Goal: Browse casually: Explore the website without a specific task or goal

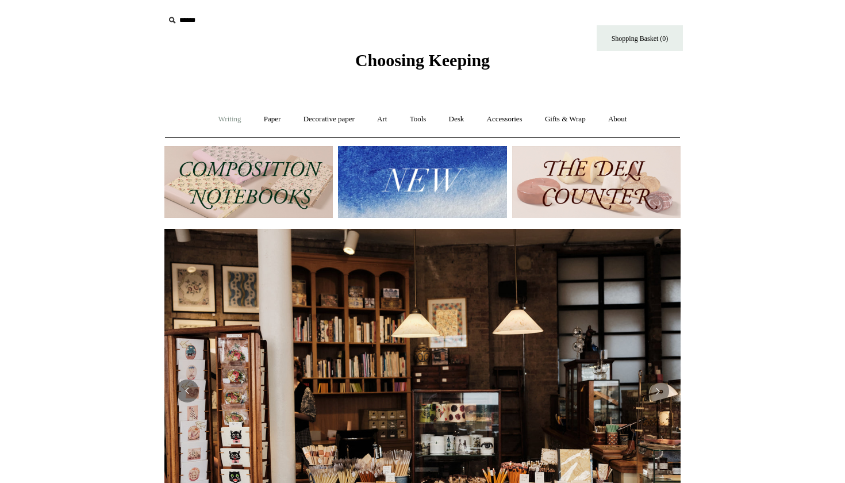
click at [224, 120] on link "Writing +" at bounding box center [230, 119] width 44 height 30
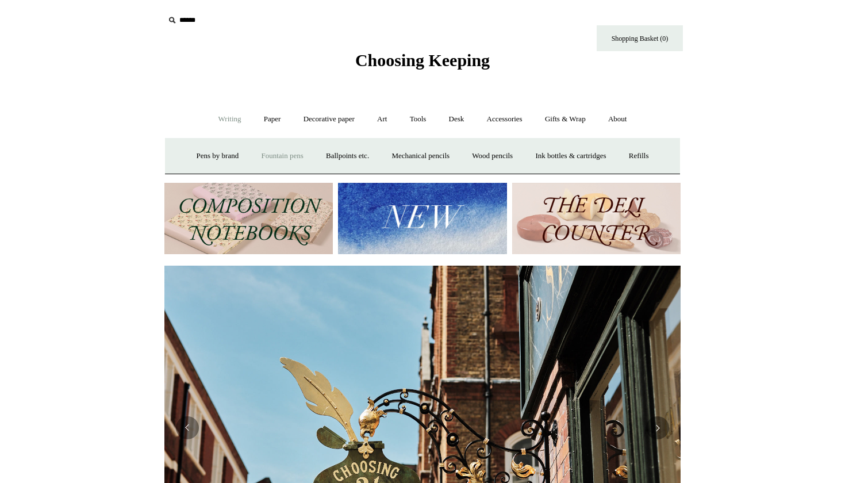
scroll to position [0, 516]
click at [296, 151] on link "Fountain pens +" at bounding box center [281, 156] width 63 height 30
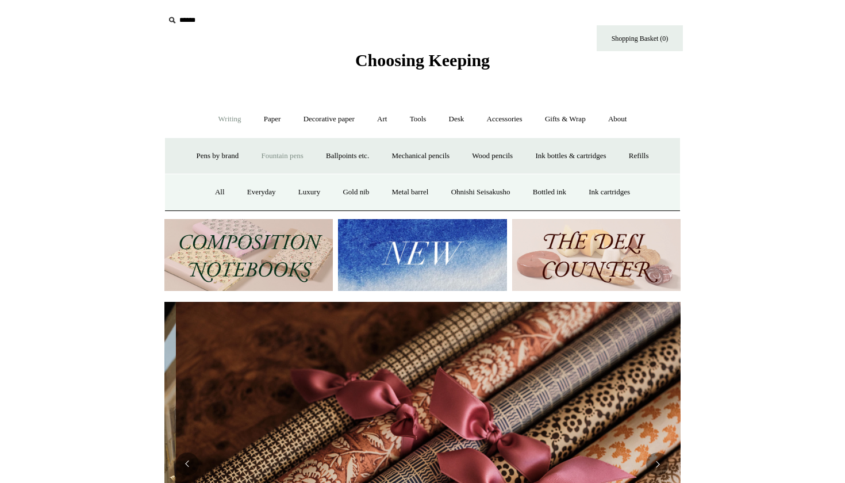
scroll to position [0, 1032]
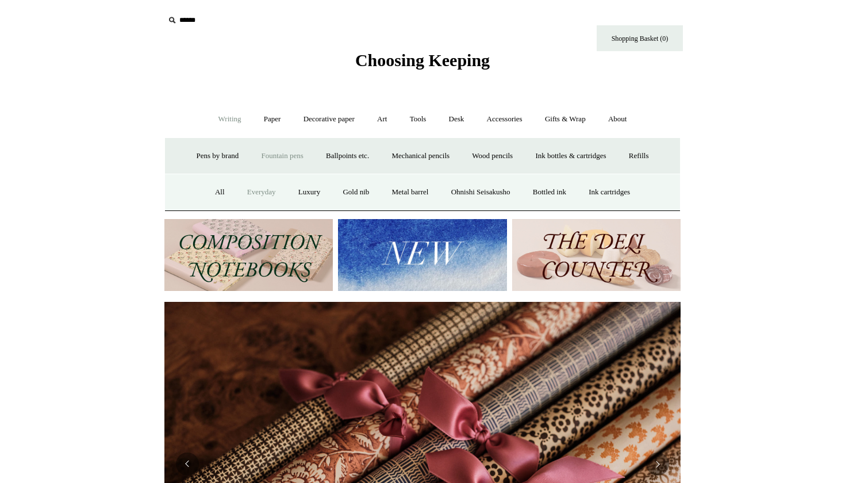
click at [253, 192] on link "Everyday" at bounding box center [261, 192] width 49 height 30
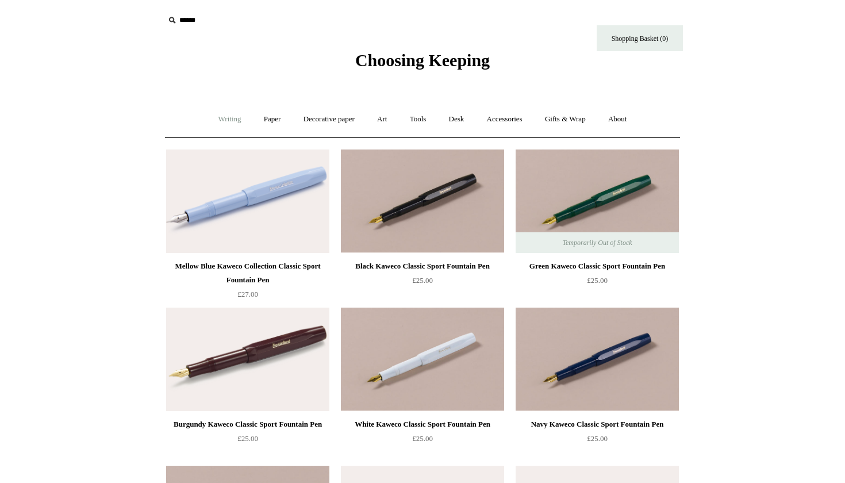
click at [233, 125] on link "Writing +" at bounding box center [230, 119] width 44 height 30
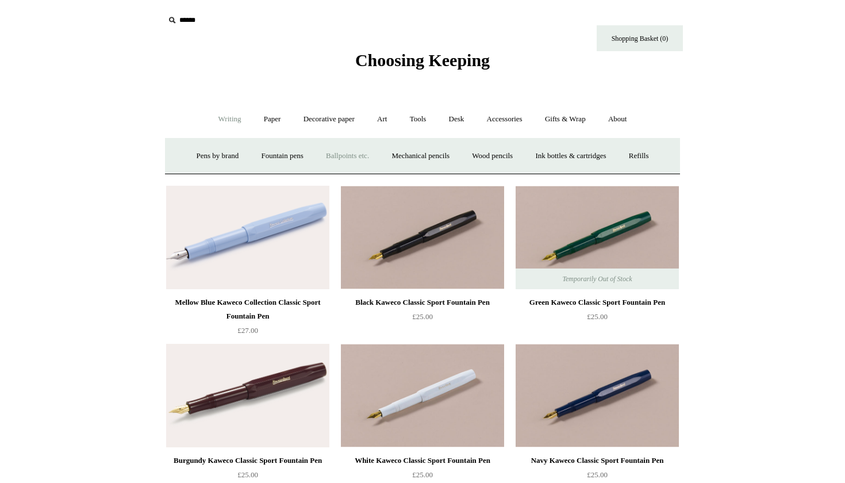
click at [348, 159] on link "Ballpoints etc. +" at bounding box center [347, 156] width 64 height 30
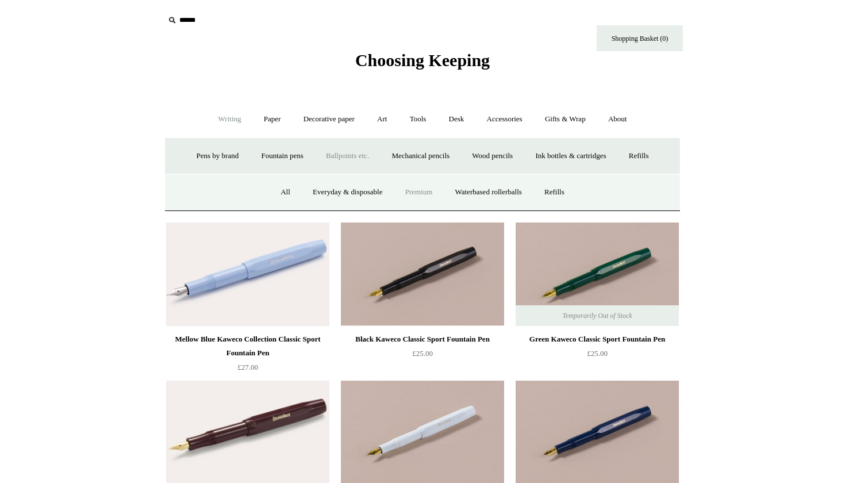
click at [429, 193] on link "Premium" at bounding box center [419, 192] width 48 height 30
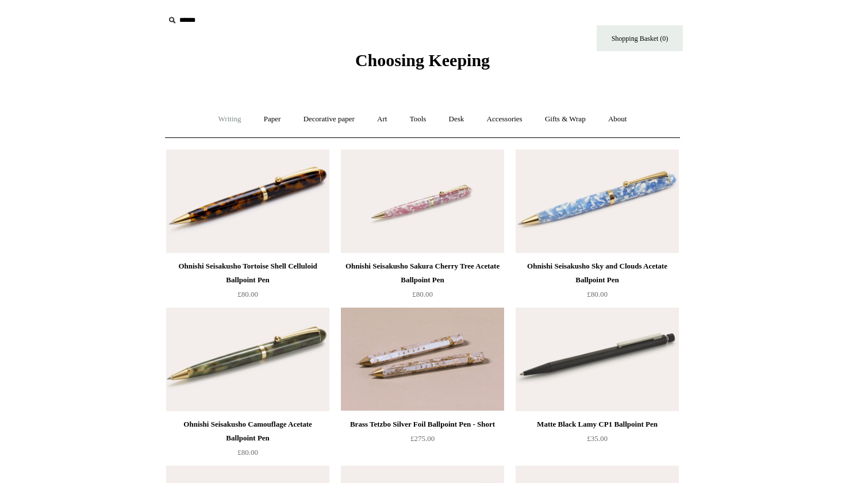
click at [224, 121] on link "Writing +" at bounding box center [230, 119] width 44 height 30
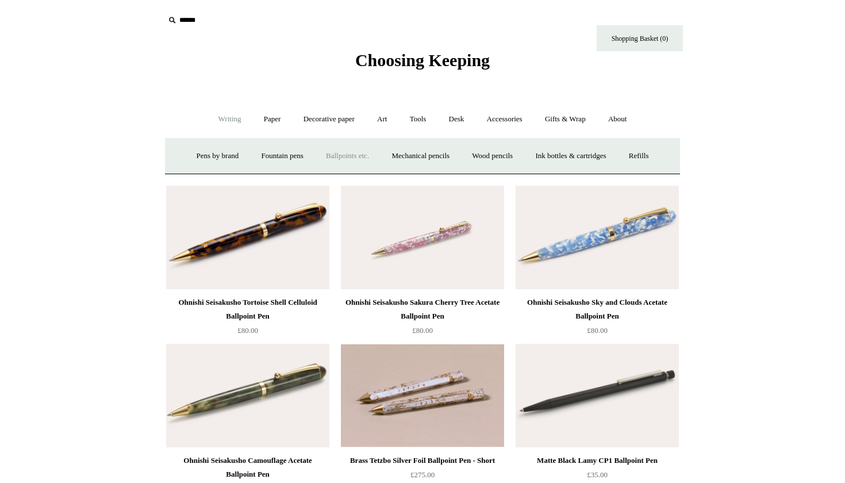
click at [335, 156] on link "Ballpoints etc. +" at bounding box center [347, 156] width 64 height 30
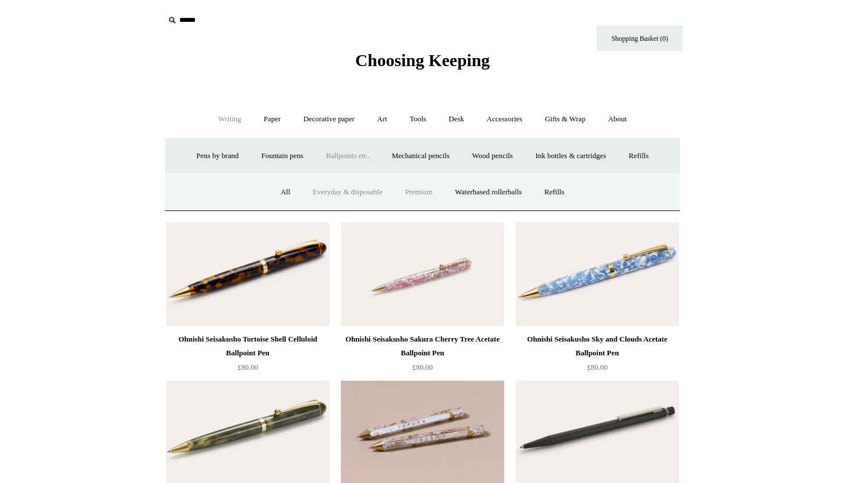
click at [327, 190] on link "Everyday & disposable" at bounding box center [347, 192] width 90 height 30
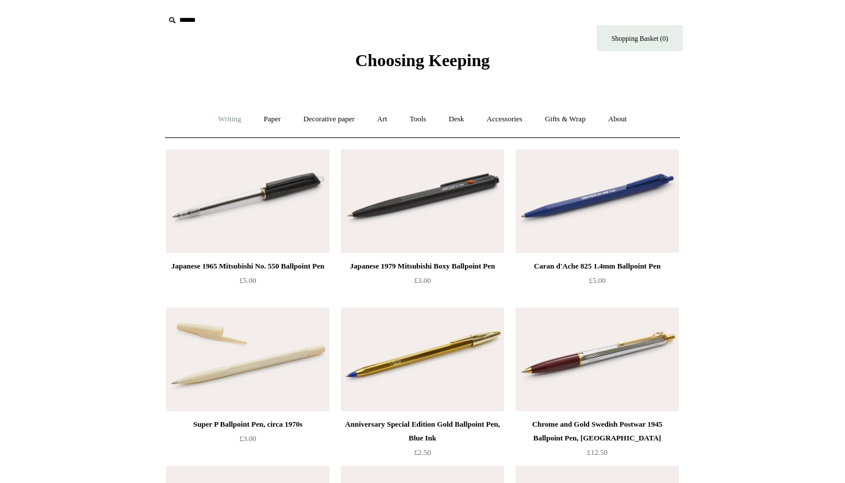
click at [230, 118] on link "Writing +" at bounding box center [230, 119] width 44 height 30
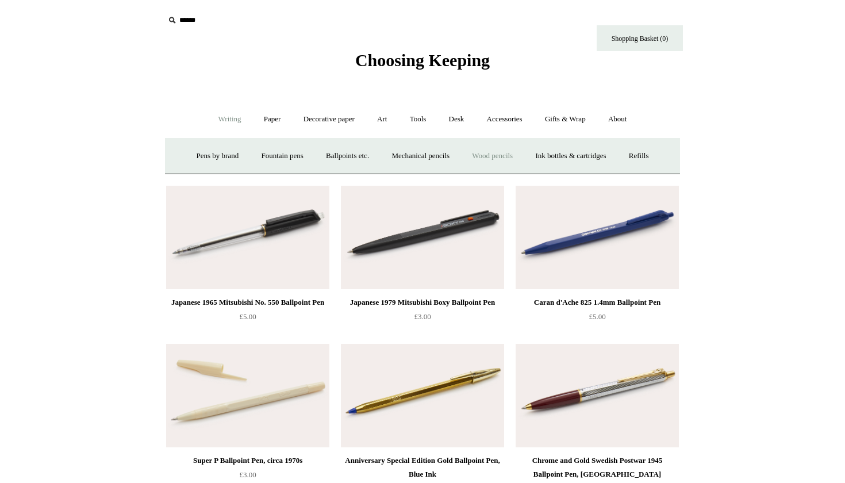
click at [489, 158] on link "Wood pencils +" at bounding box center [491, 156] width 61 height 30
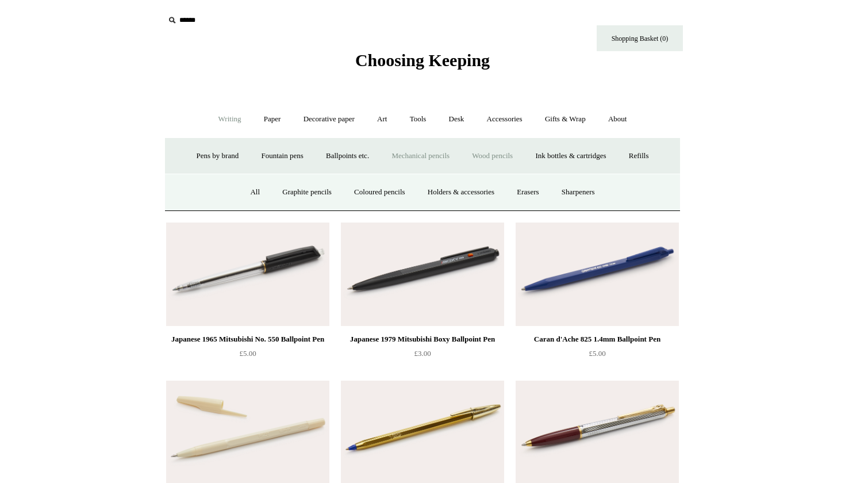
click at [394, 157] on link "Mechanical pencils +" at bounding box center [420, 156] width 79 height 30
click at [342, 156] on link "Ballpoints etc. +" at bounding box center [347, 156] width 64 height 30
click at [494, 193] on link "Waterbased rollerballs" at bounding box center [488, 192] width 87 height 30
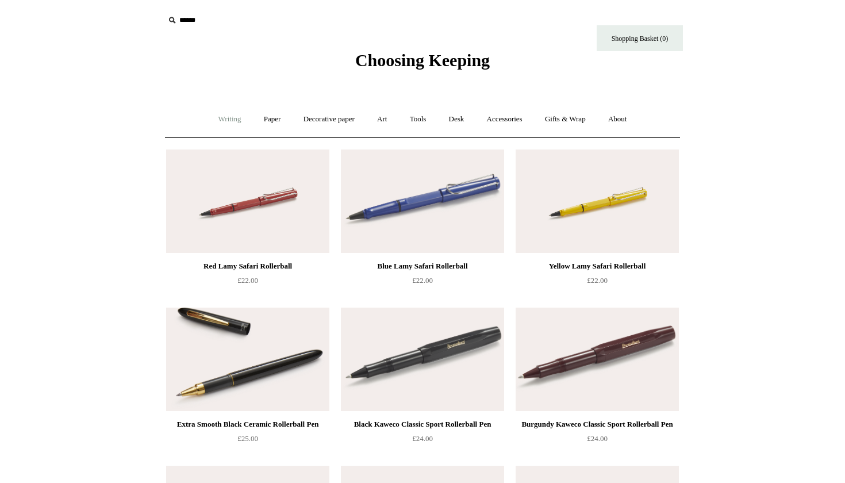
click at [212, 122] on link "Writing +" at bounding box center [230, 119] width 44 height 30
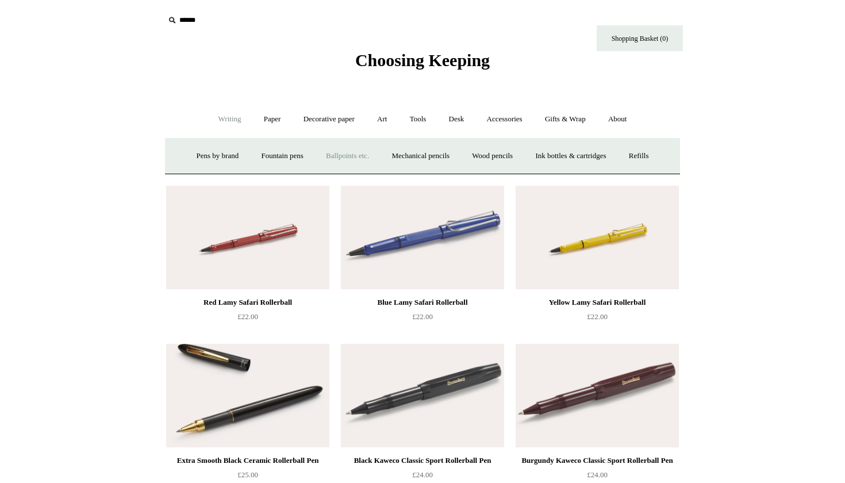
click at [349, 152] on link "Ballpoints etc. +" at bounding box center [347, 156] width 64 height 30
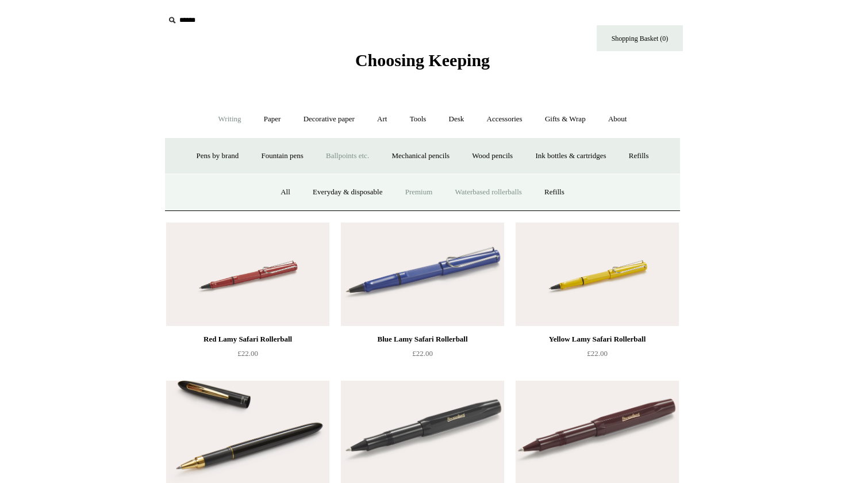
click at [421, 189] on link "Premium" at bounding box center [419, 192] width 48 height 30
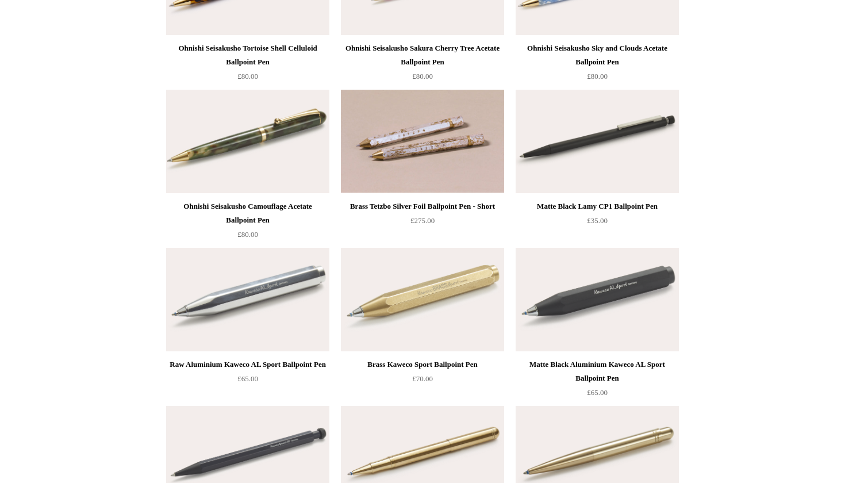
scroll to position [218, 0]
click at [260, 156] on img at bounding box center [247, 141] width 163 height 103
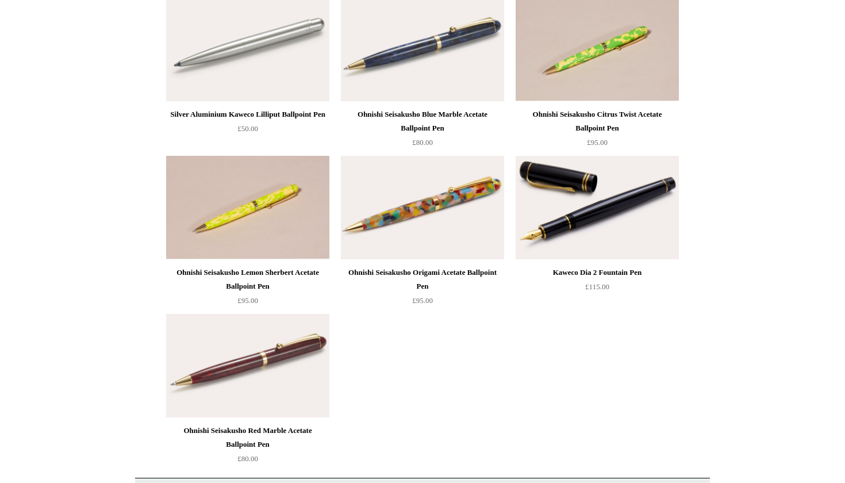
scroll to position [928, 0]
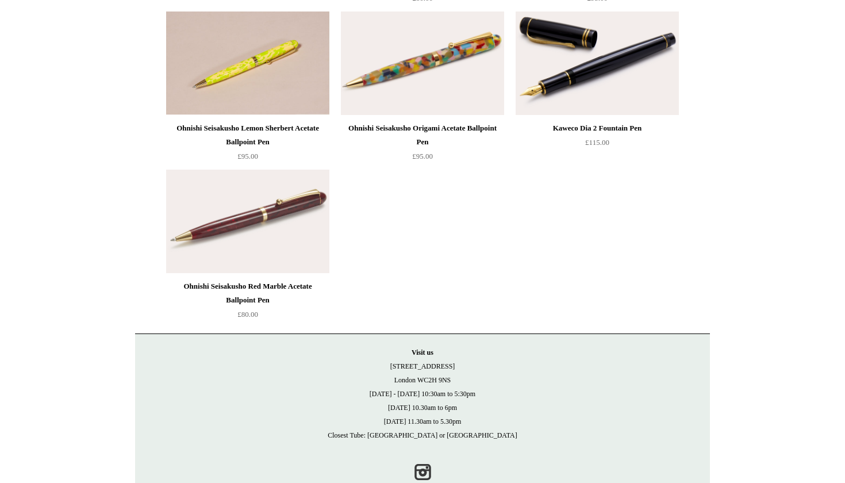
click at [235, 221] on img at bounding box center [247, 220] width 163 height 103
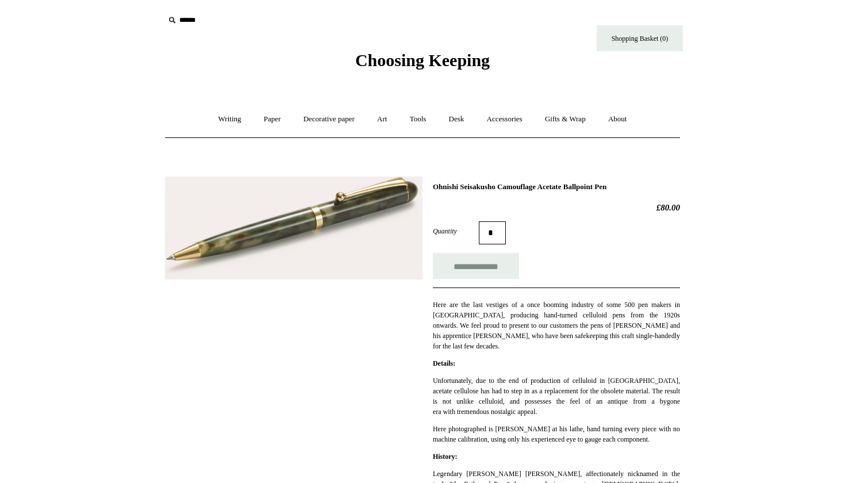
click at [295, 225] on img at bounding box center [293, 227] width 257 height 103
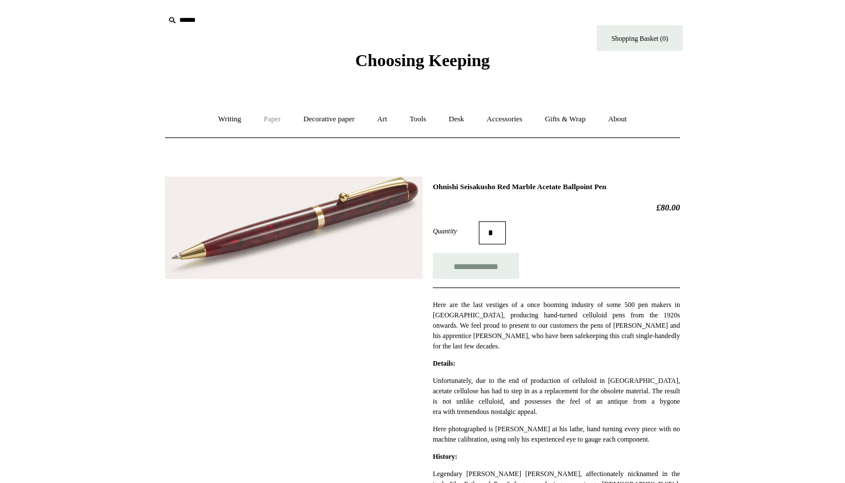
click at [271, 118] on link "Paper +" at bounding box center [272, 119] width 38 height 30
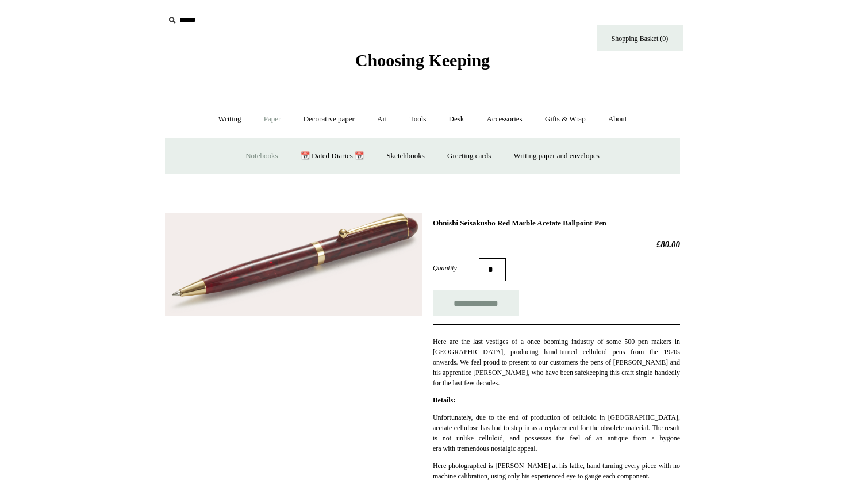
click at [240, 155] on link "Notebooks +" at bounding box center [261, 156] width 53 height 30
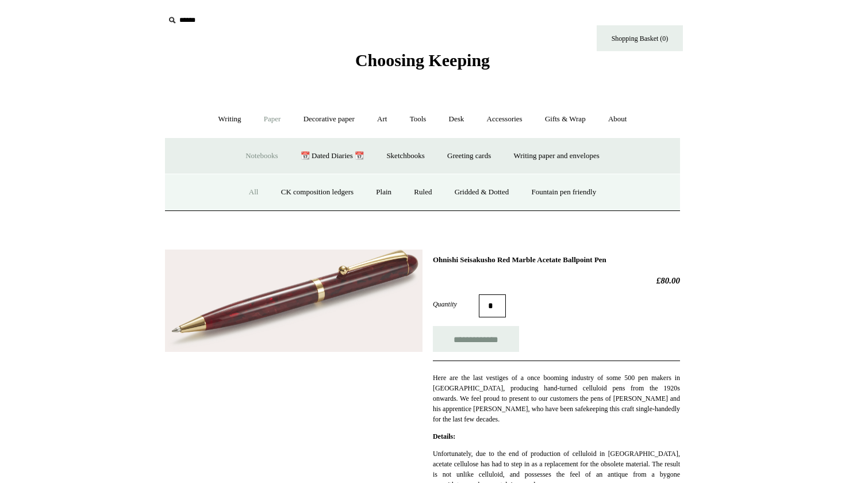
click at [239, 198] on link "All" at bounding box center [253, 192] width 30 height 30
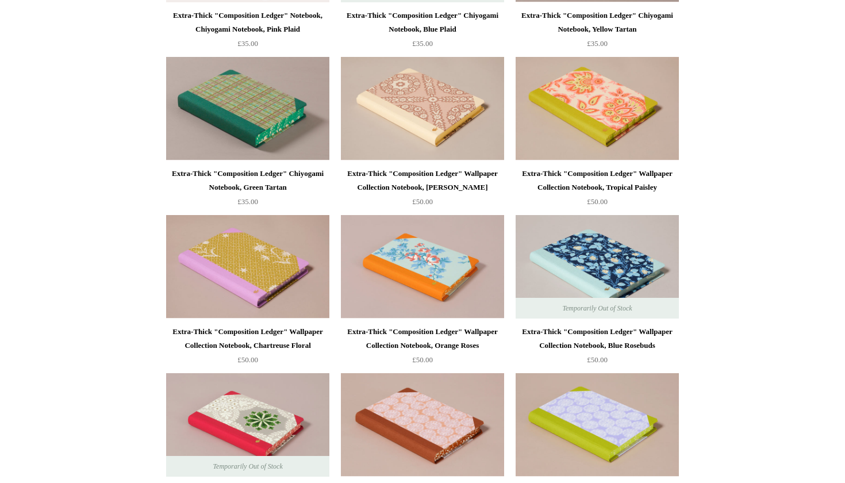
scroll to position [1831, 0]
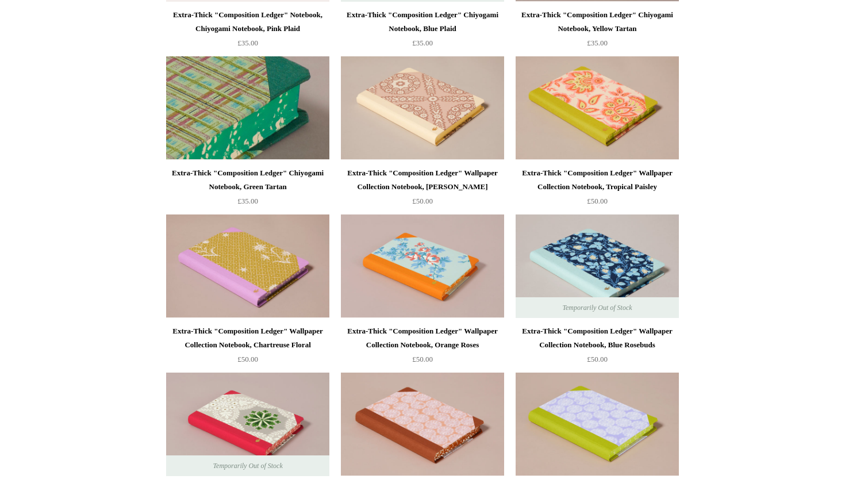
click at [294, 133] on img at bounding box center [247, 107] width 163 height 103
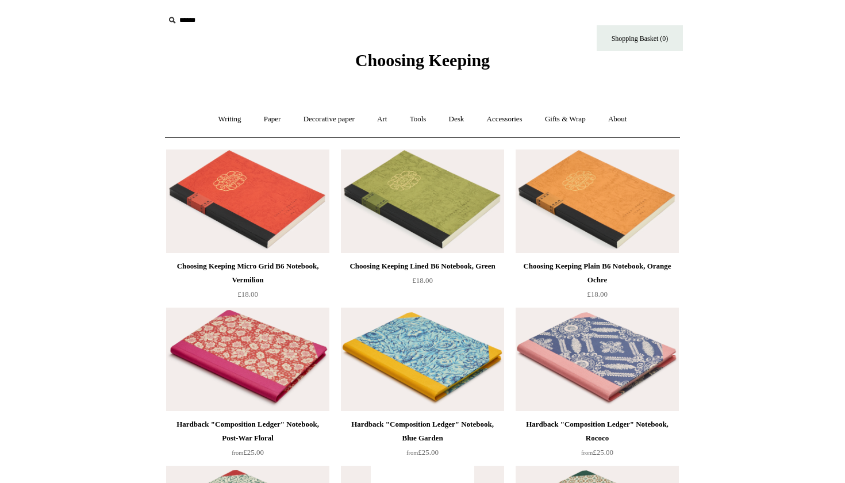
scroll to position [0, 0]
click at [260, 122] on link "Paper +" at bounding box center [272, 119] width 38 height 30
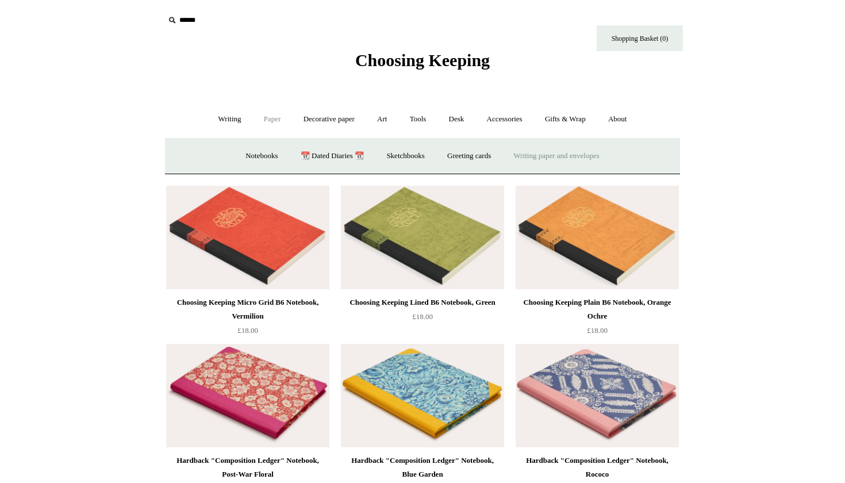
click at [542, 150] on link "Writing paper and envelopes +" at bounding box center [556, 156] width 106 height 30
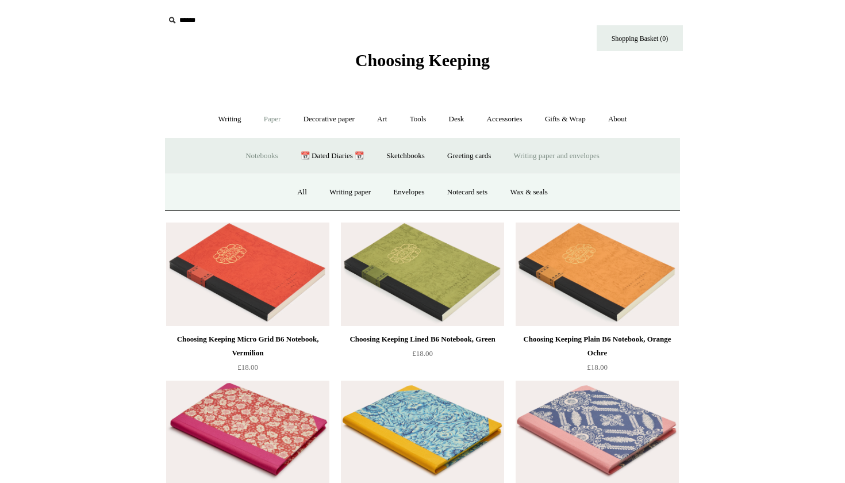
click at [261, 152] on link "Notebooks +" at bounding box center [261, 156] width 53 height 30
click at [491, 190] on link "Gridded & Dotted" at bounding box center [481, 192] width 75 height 30
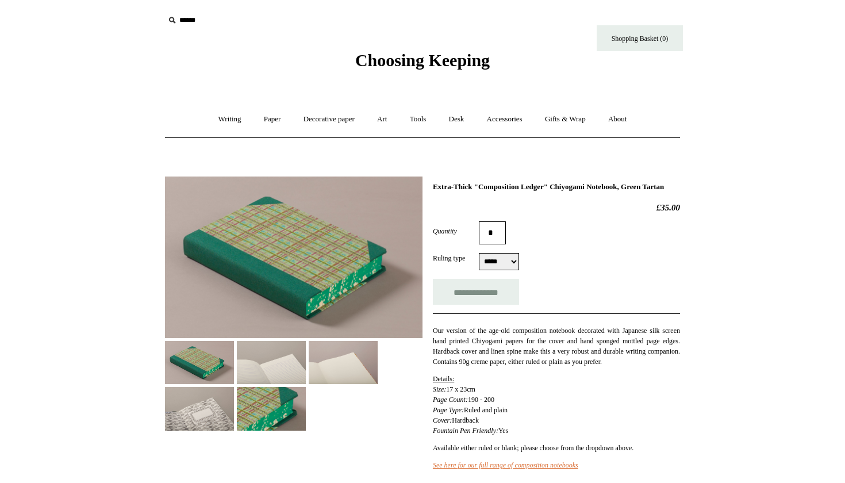
select select "*****"
click at [340, 257] on img at bounding box center [293, 256] width 257 height 161
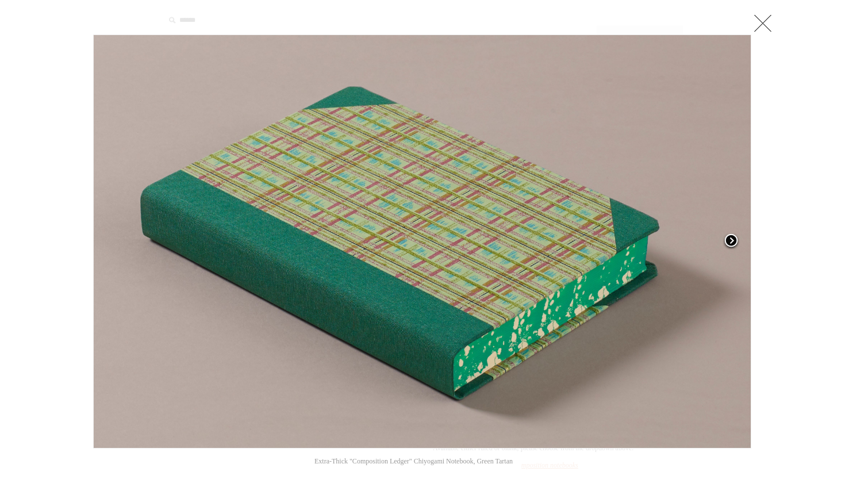
click at [733, 238] on span at bounding box center [730, 241] width 17 height 17
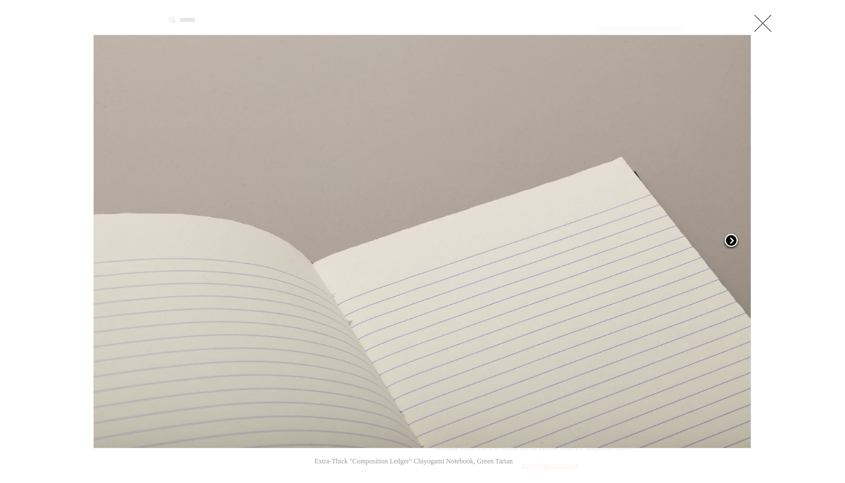
click at [733, 239] on span at bounding box center [730, 241] width 17 height 17
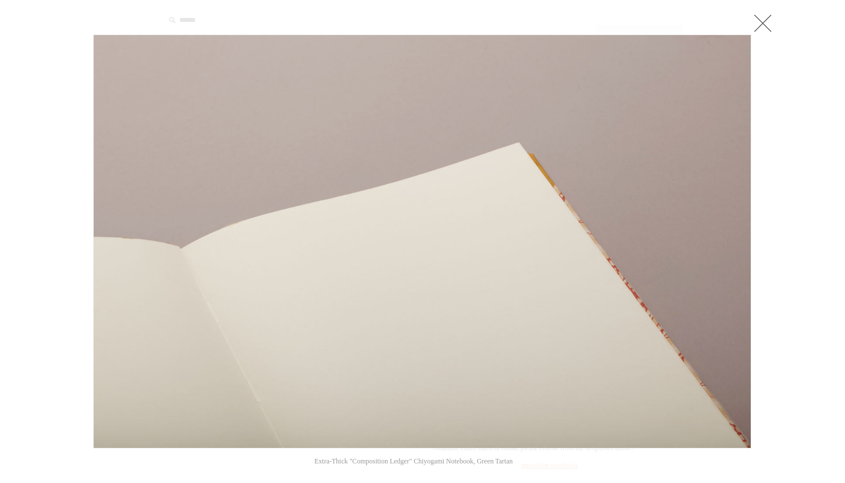
click at [733, 239] on link at bounding box center [636, 241] width 230 height 414
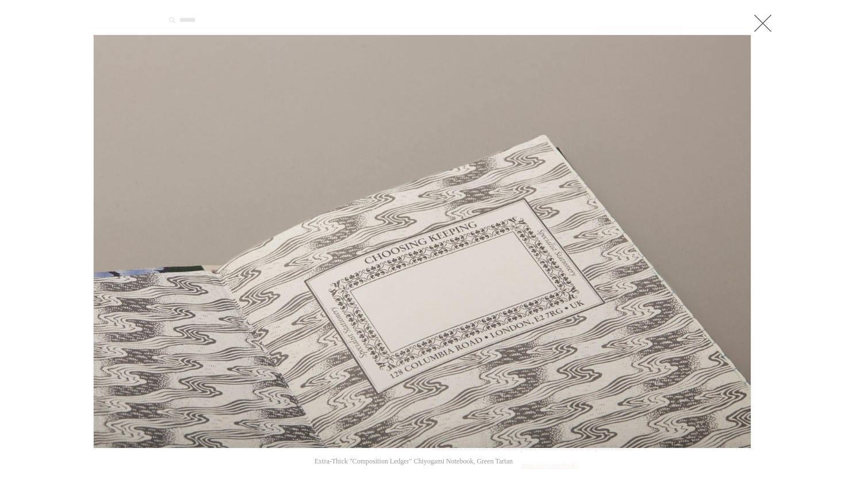
click at [761, 28] on link at bounding box center [762, 22] width 23 height 23
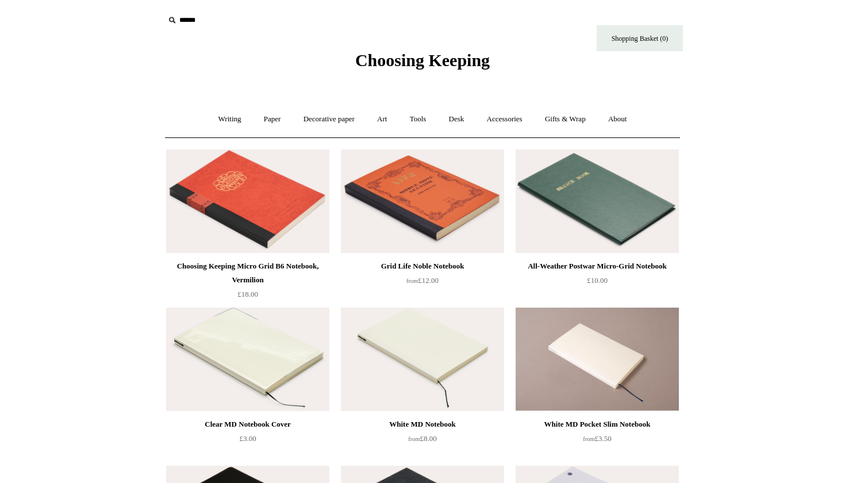
click at [320, 184] on img at bounding box center [247, 200] width 163 height 103
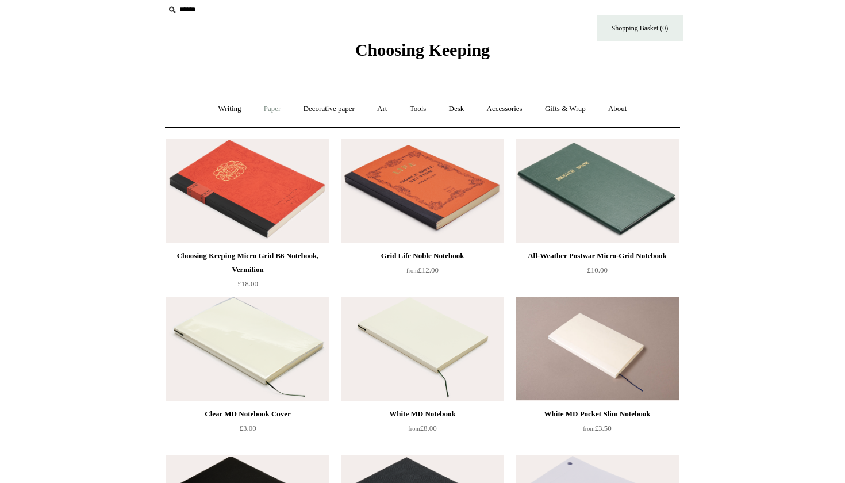
click at [269, 109] on link "Paper +" at bounding box center [272, 109] width 38 height 30
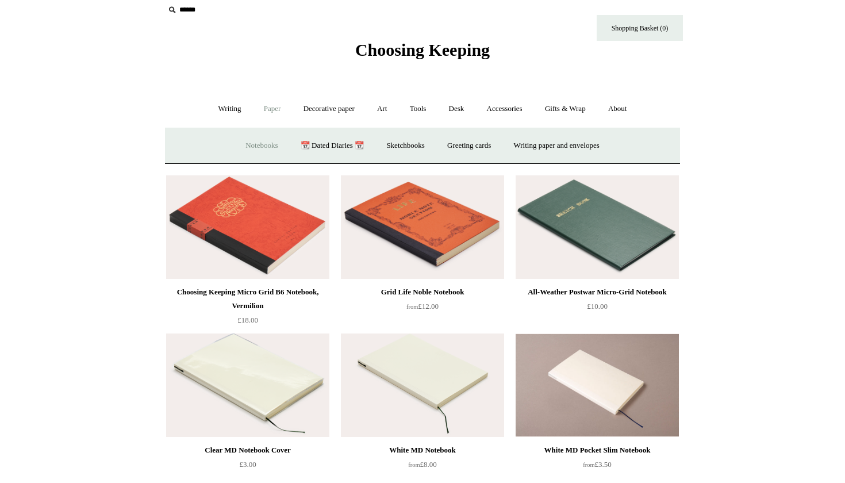
click at [256, 142] on link "Notebooks +" at bounding box center [261, 145] width 53 height 30
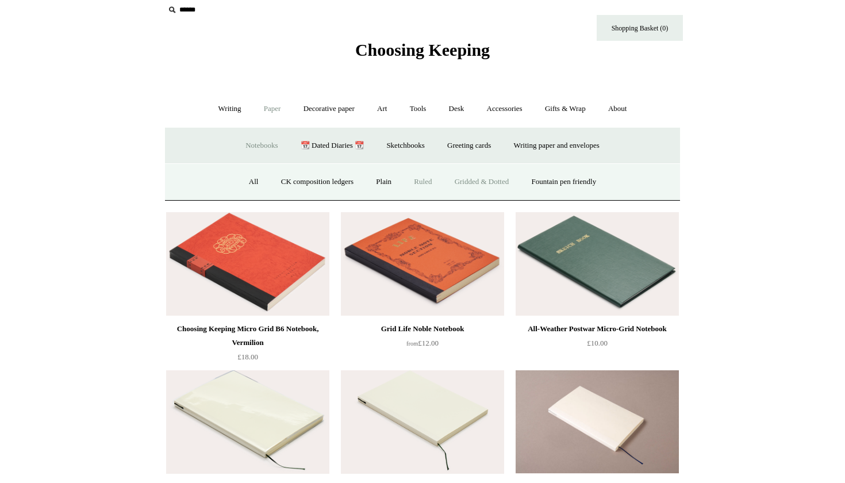
click at [414, 179] on link "Ruled" at bounding box center [422, 182] width 38 height 30
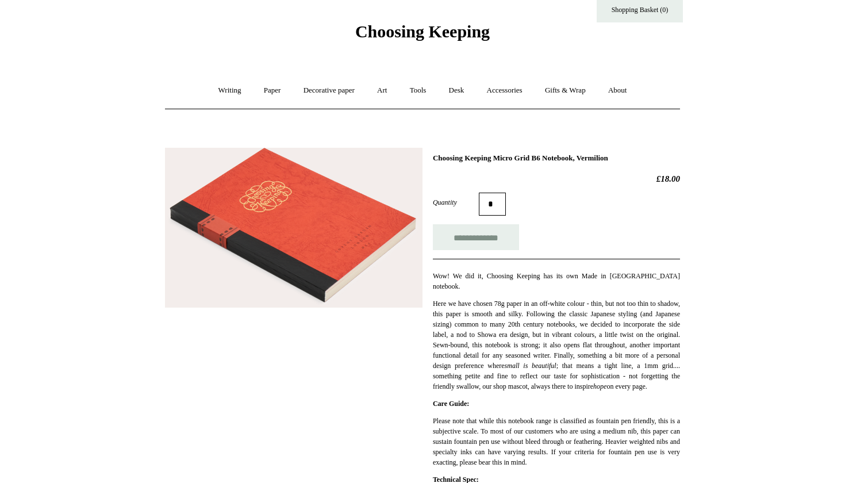
scroll to position [23, 0]
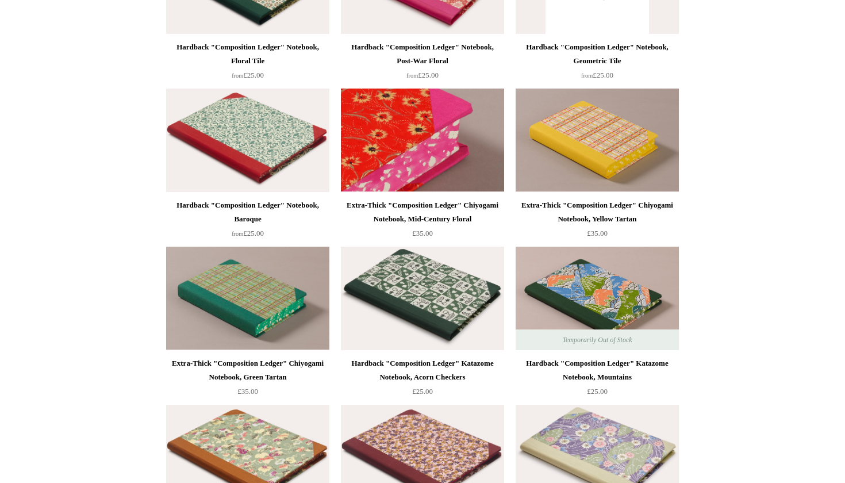
scroll to position [1481, 0]
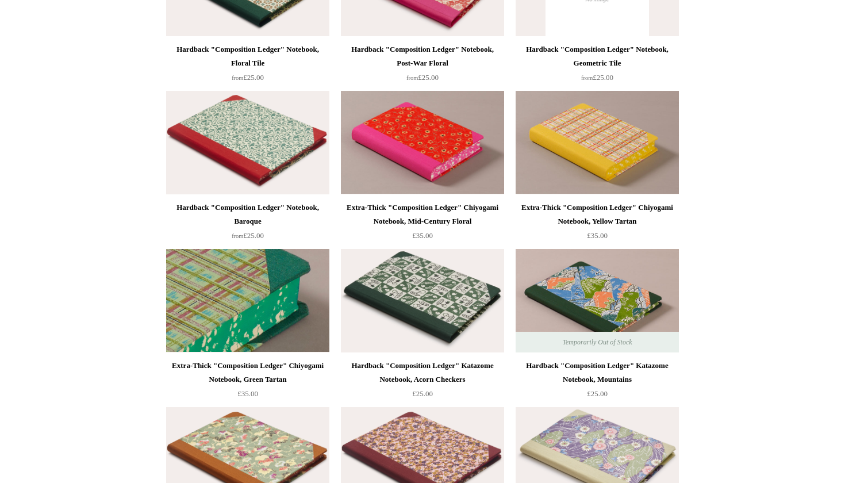
click at [310, 304] on img at bounding box center [247, 300] width 163 height 103
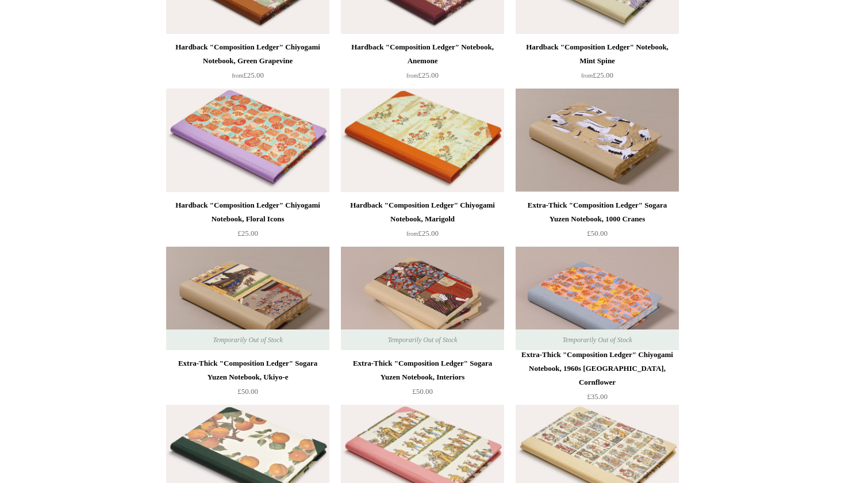
scroll to position [1950, 0]
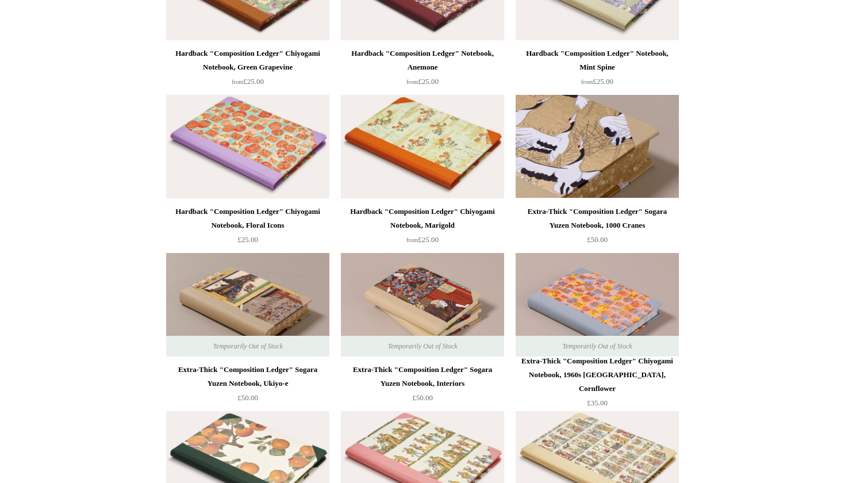
click at [640, 166] on img at bounding box center [596, 146] width 163 height 103
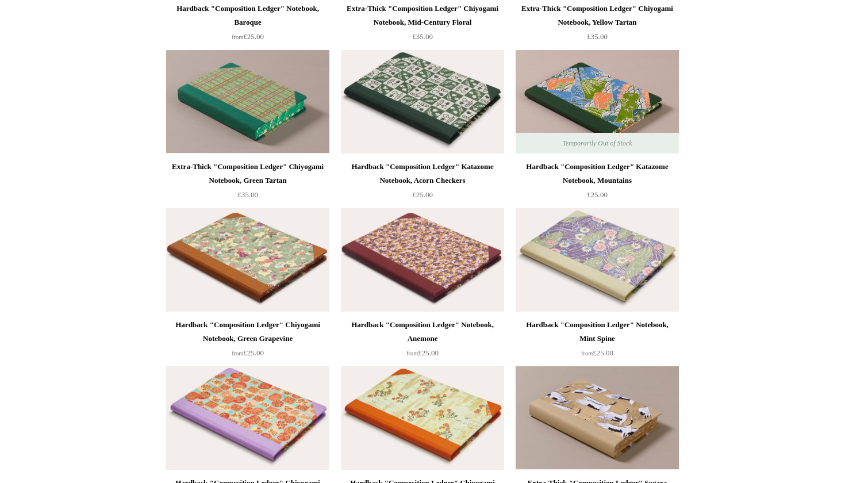
scroll to position [1677, 0]
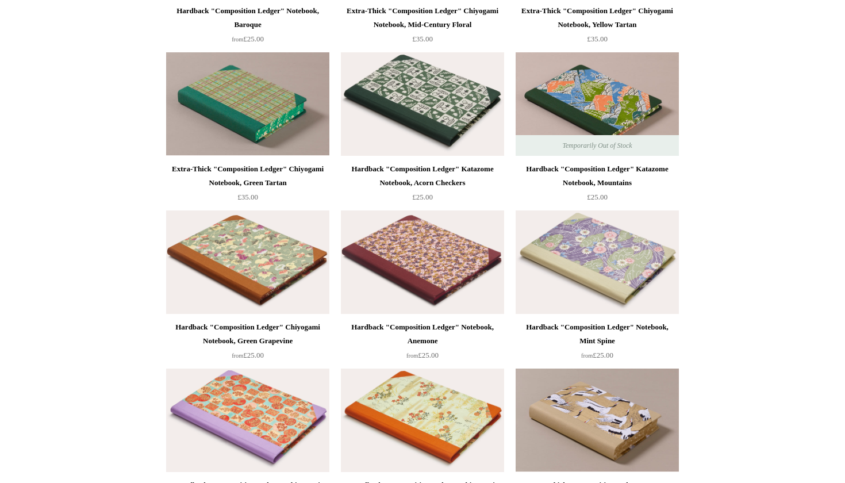
click at [411, 239] on img at bounding box center [422, 261] width 163 height 103
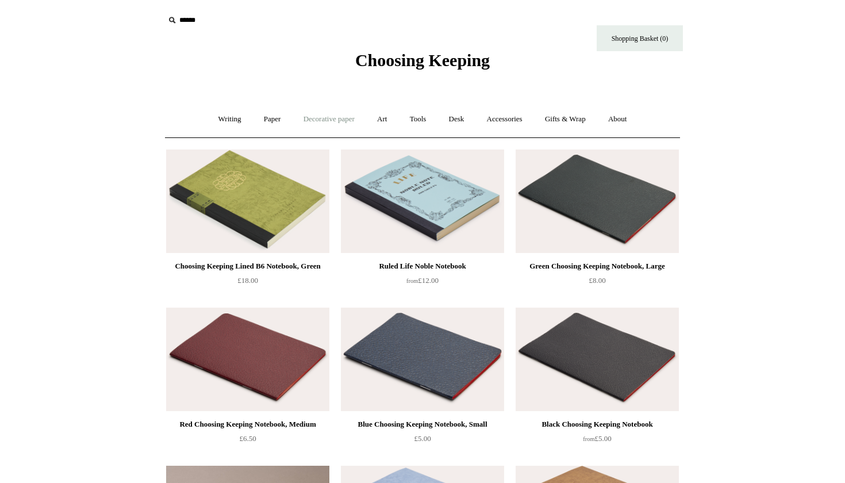
scroll to position [0, 0]
click at [383, 122] on link "Art +" at bounding box center [382, 119] width 30 height 30
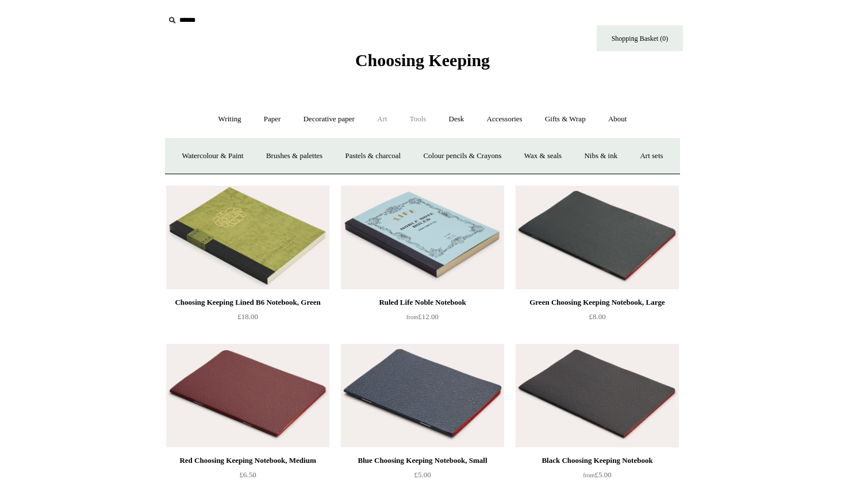
click at [428, 114] on link "Tools +" at bounding box center [417, 119] width 37 height 30
click at [459, 123] on link "Desk +" at bounding box center [456, 119] width 36 height 30
click at [521, 120] on link "Accessories +" at bounding box center [504, 119] width 56 height 30
click at [515, 157] on link "Books" at bounding box center [511, 156] width 40 height 30
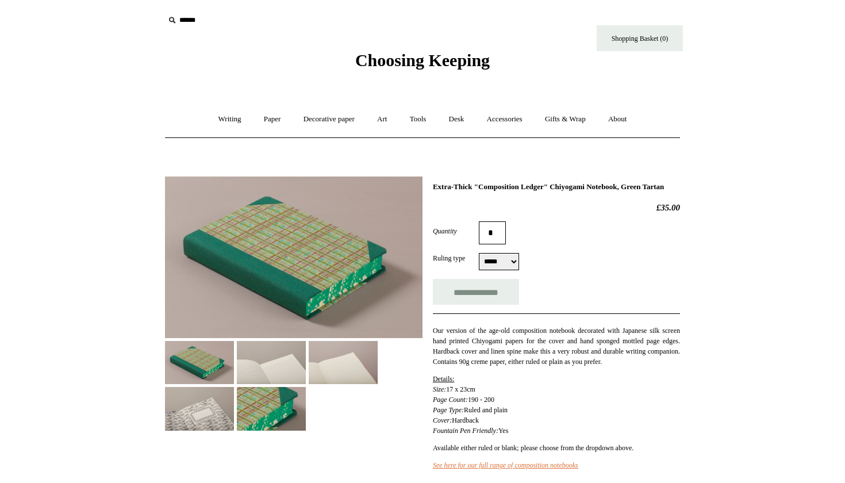
select select "*****"
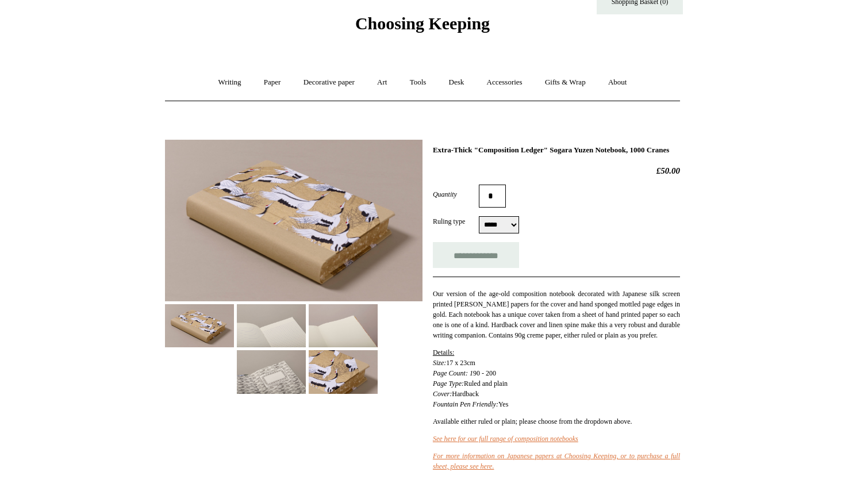
scroll to position [38, 0]
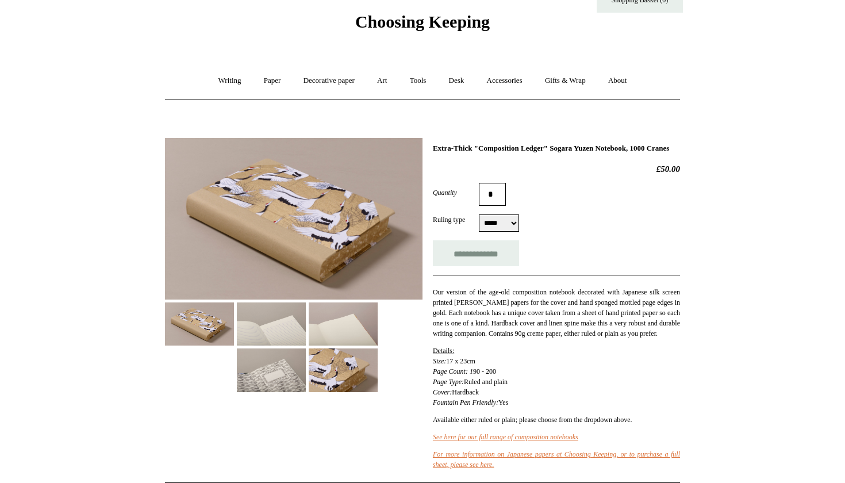
click at [309, 360] on img at bounding box center [343, 369] width 69 height 43
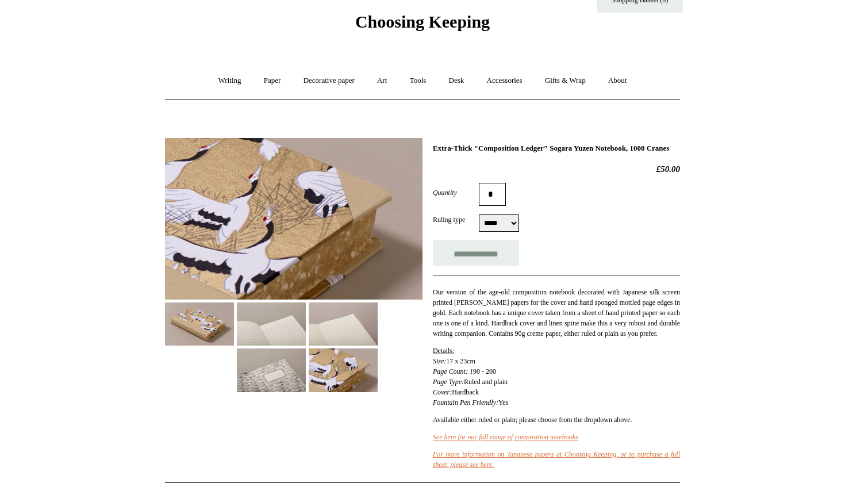
click at [192, 333] on img at bounding box center [199, 323] width 69 height 43
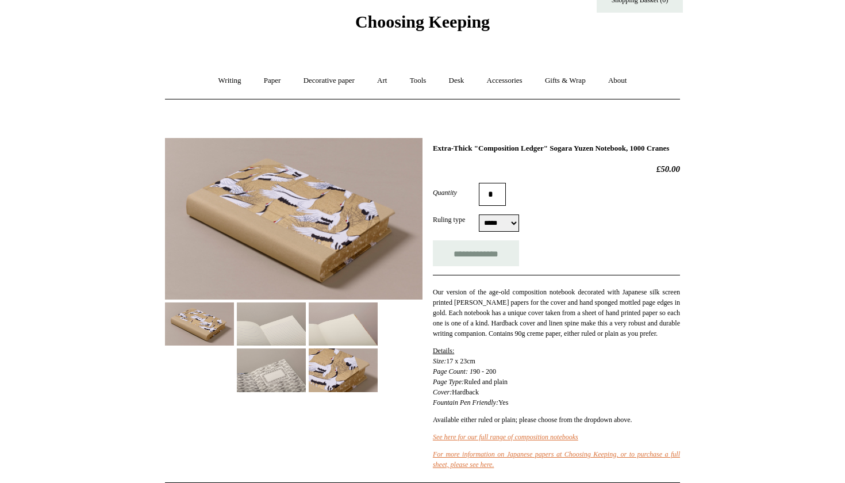
click at [304, 342] on img at bounding box center [271, 323] width 69 height 43
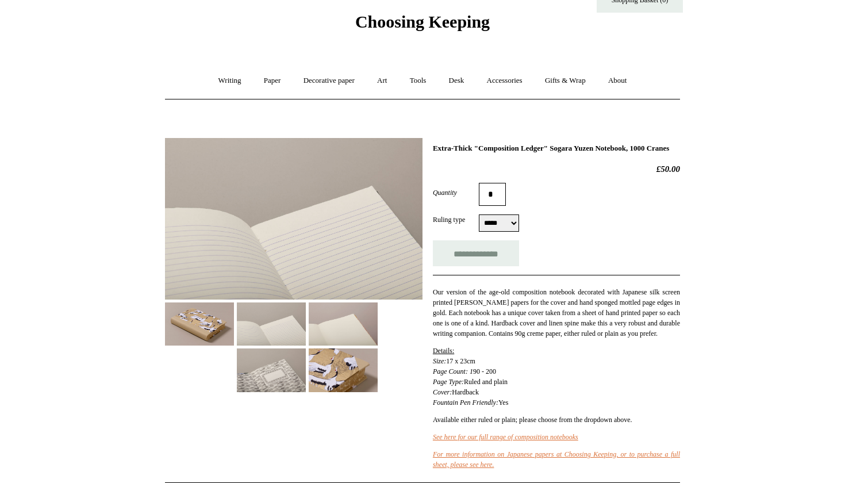
click at [325, 334] on img at bounding box center [343, 323] width 69 height 43
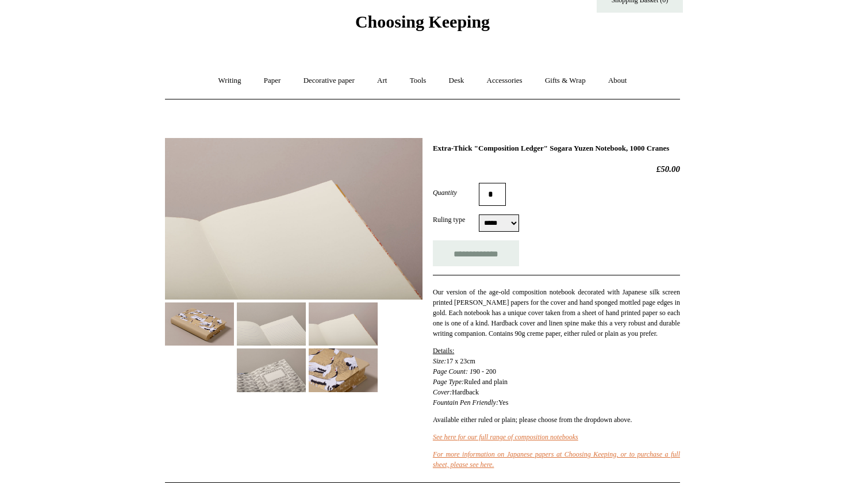
click at [256, 327] on img at bounding box center [271, 323] width 69 height 43
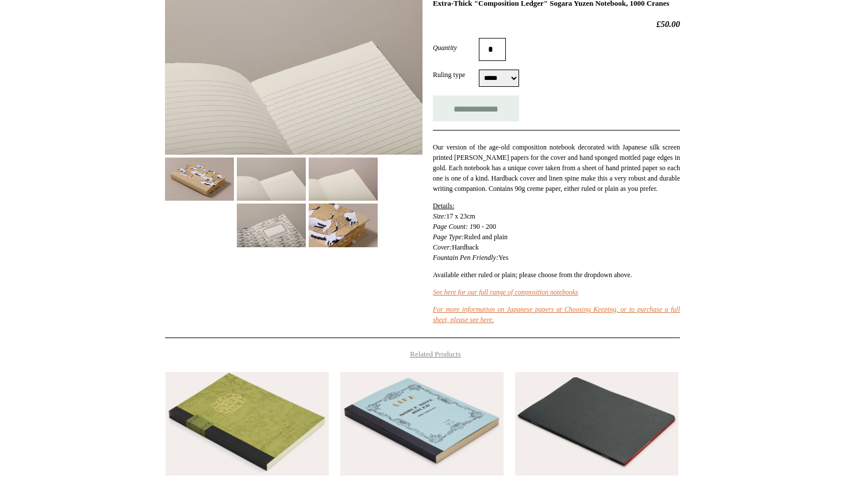
scroll to position [192, 0]
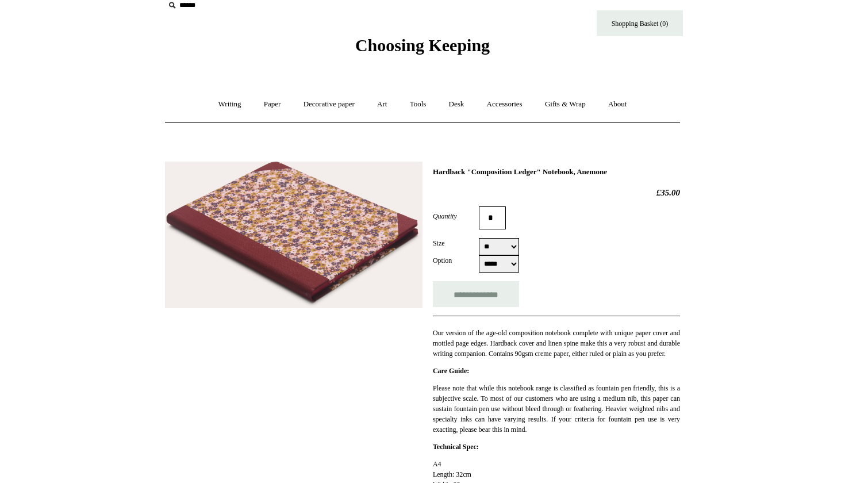
scroll to position [17, 0]
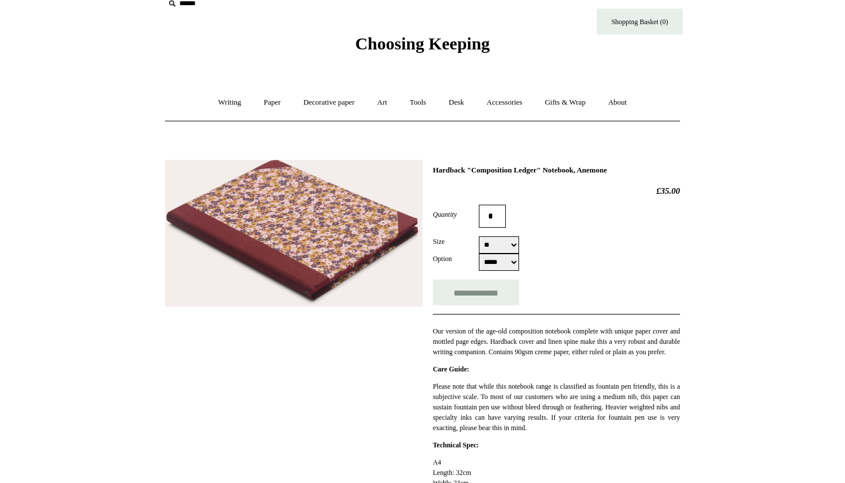
select select "**"
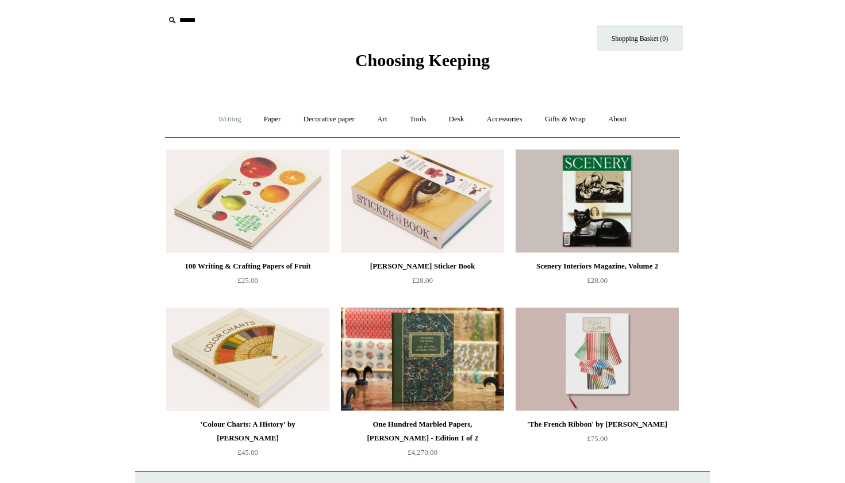
click at [224, 120] on link "Writing +" at bounding box center [230, 119] width 44 height 30
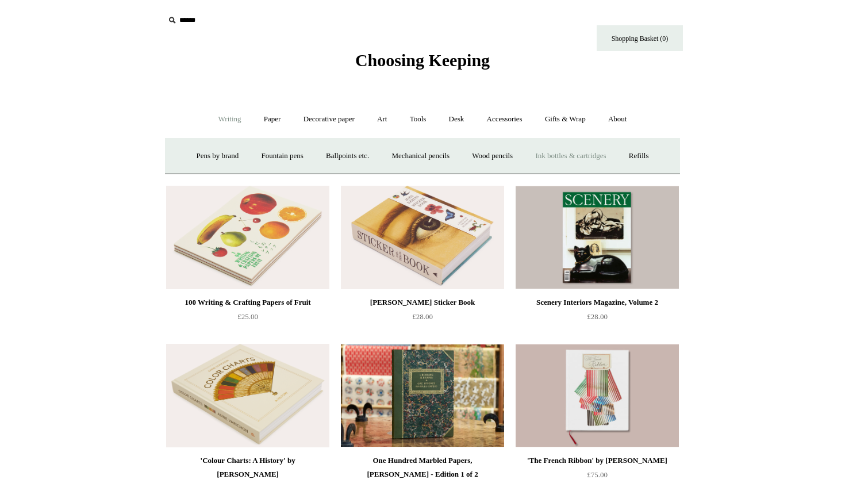
click at [590, 152] on link "Ink bottles & cartridges +" at bounding box center [570, 156] width 91 height 30
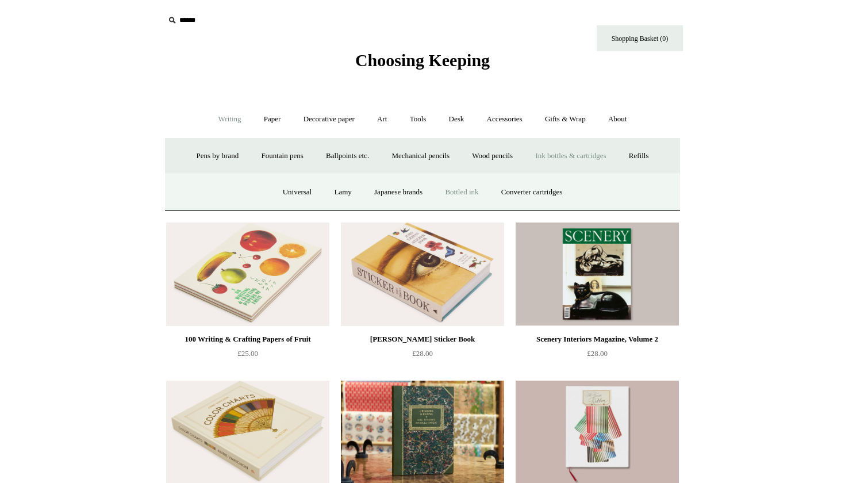
click at [460, 190] on link "Bottled ink" at bounding box center [461, 192] width 54 height 30
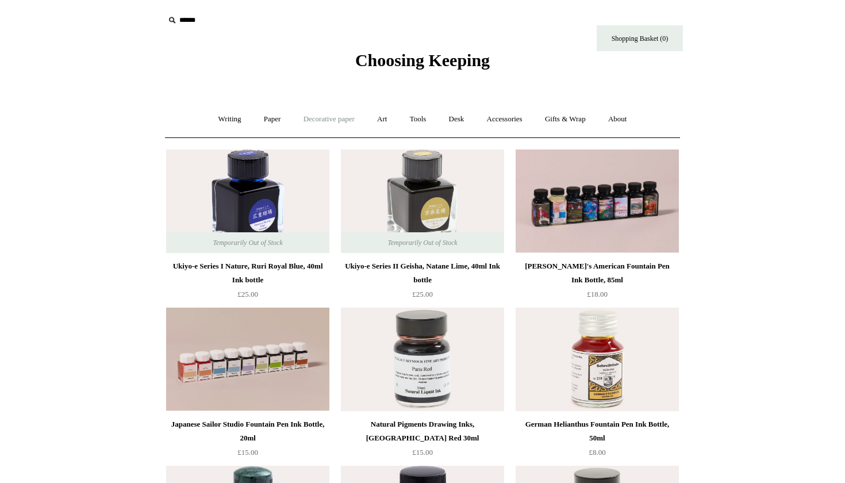
click at [314, 121] on link "Decorative paper +" at bounding box center [329, 119] width 72 height 30
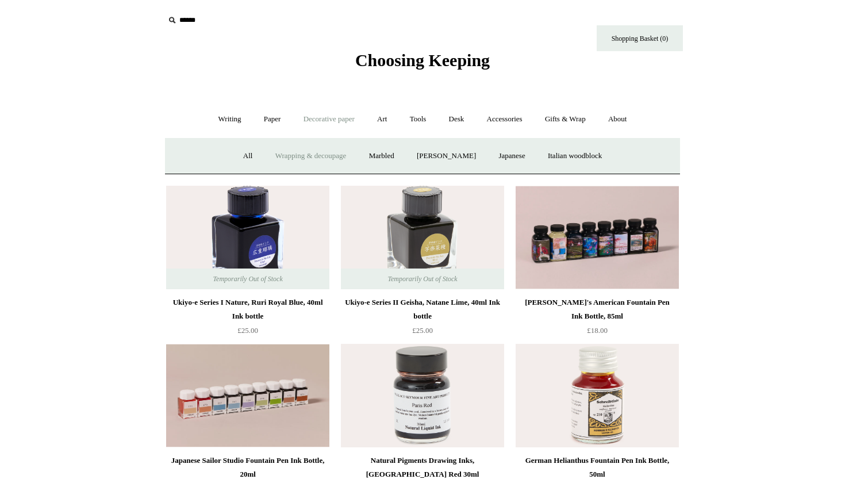
click at [284, 154] on link "Wrapping & decoupage" at bounding box center [311, 156] width 92 height 30
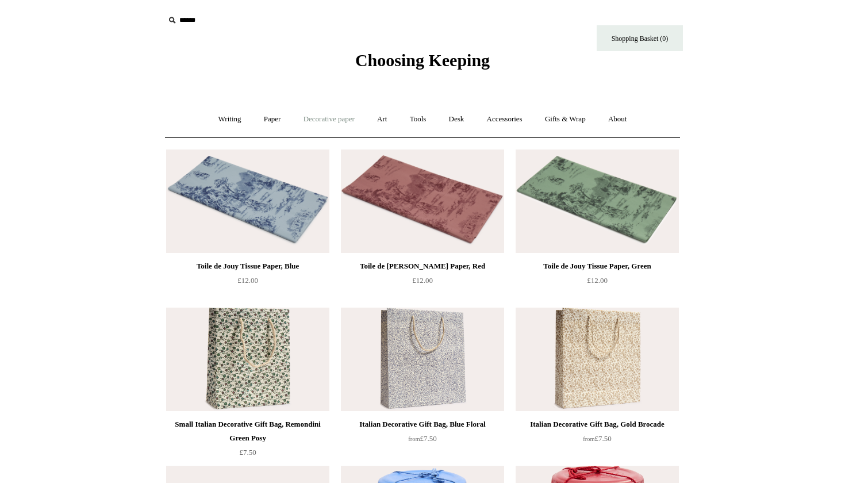
click at [321, 116] on link "Decorative paper +" at bounding box center [329, 119] width 72 height 30
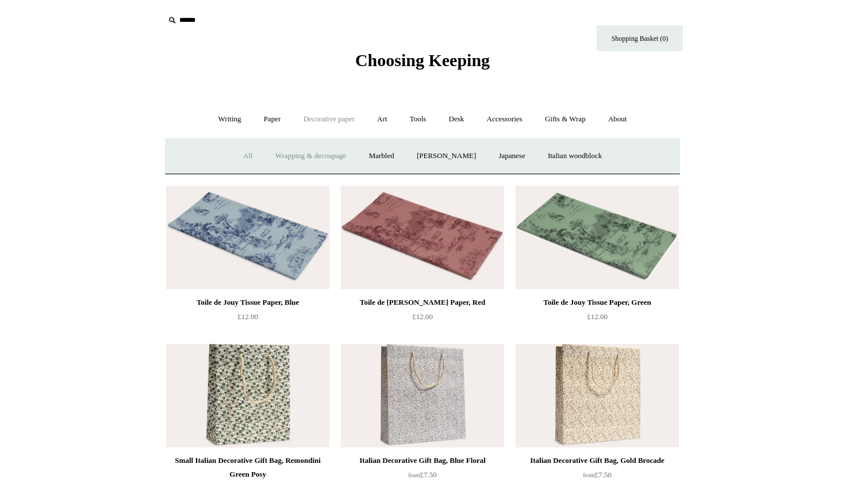
click at [233, 159] on link "All" at bounding box center [248, 156] width 30 height 30
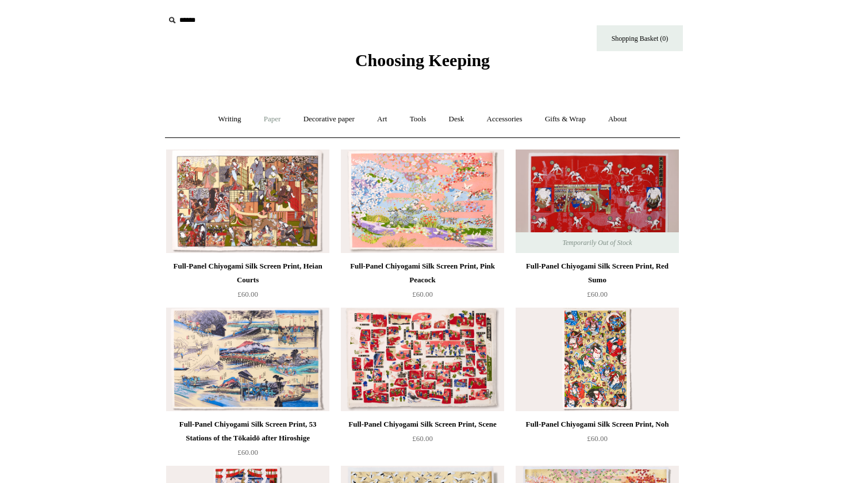
click at [264, 122] on link "Paper +" at bounding box center [272, 119] width 38 height 30
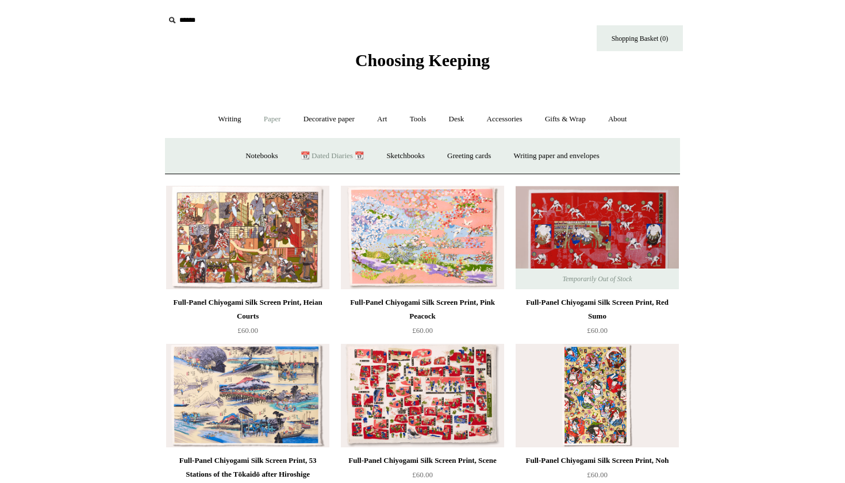
click at [317, 156] on link "📆 Dated Diaries 📆" at bounding box center [332, 156] width 84 height 30
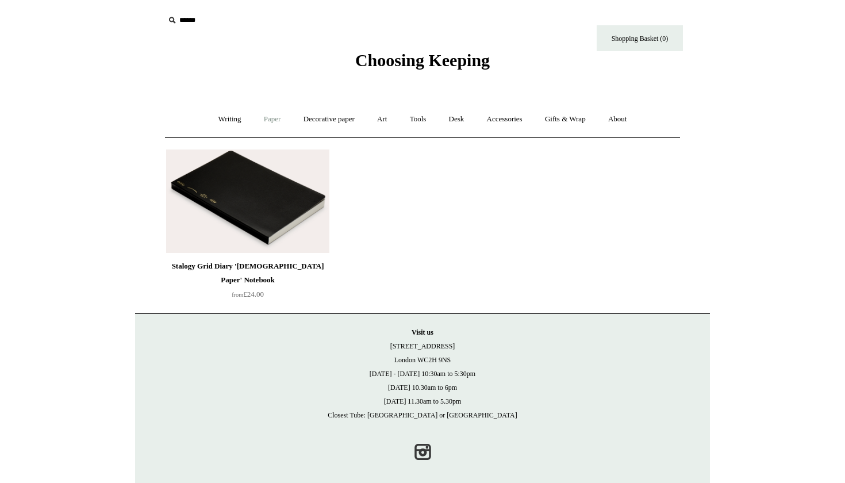
click at [260, 125] on link "Paper +" at bounding box center [272, 119] width 38 height 30
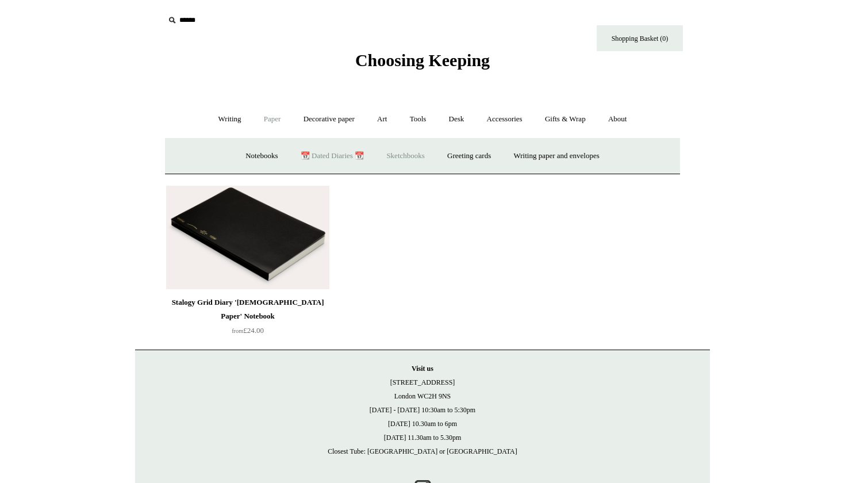
click at [398, 153] on link "Sketchbooks +" at bounding box center [405, 156] width 59 height 30
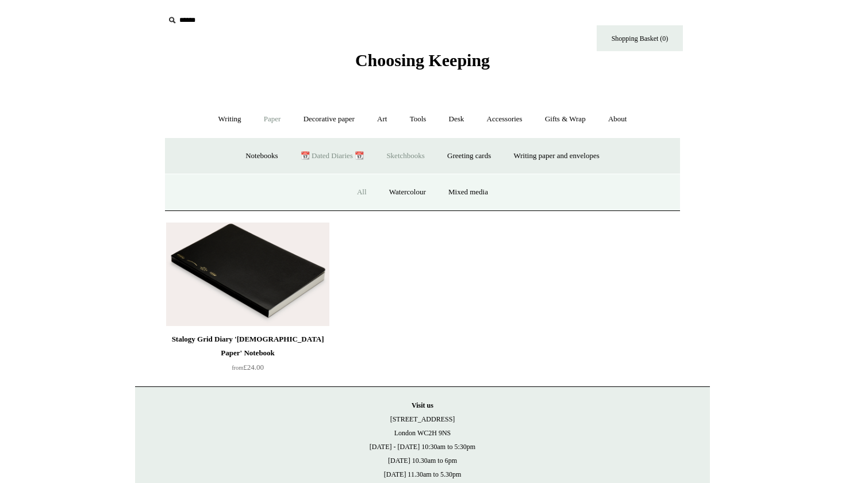
click at [364, 189] on link "All" at bounding box center [361, 192] width 30 height 30
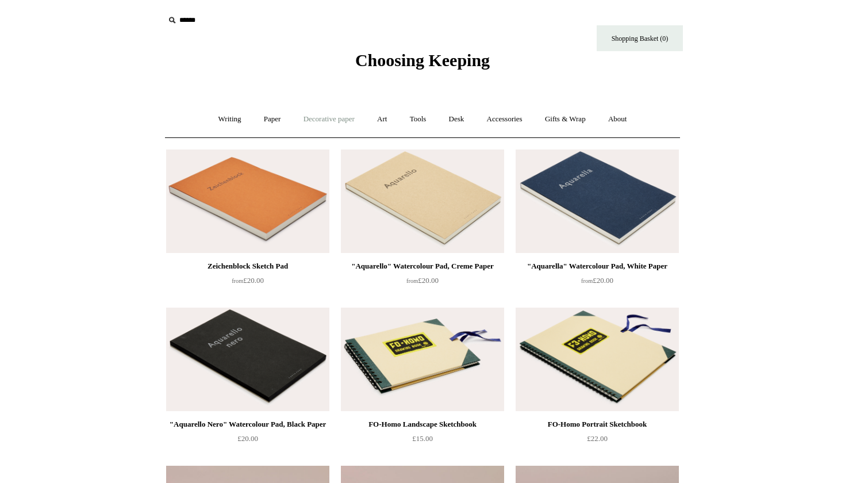
click at [307, 120] on link "Decorative paper +" at bounding box center [329, 119] width 72 height 30
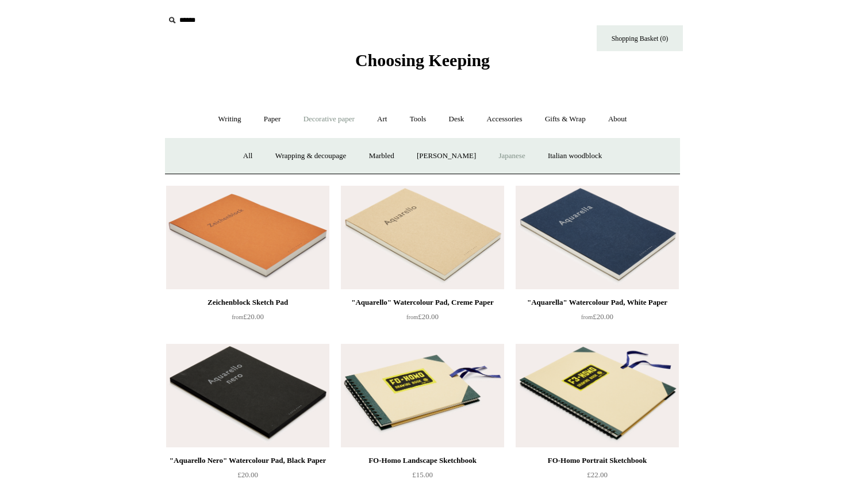
click at [519, 153] on link "Japanese" at bounding box center [511, 156] width 47 height 30
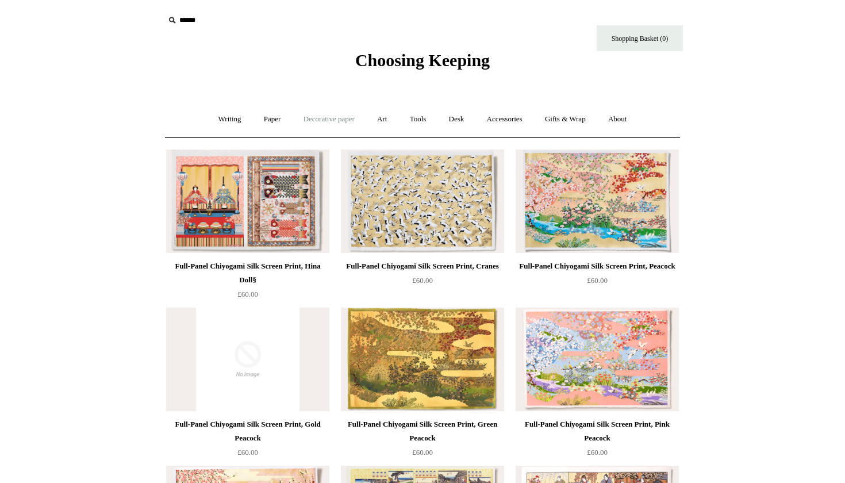
click at [314, 119] on link "Decorative paper +" at bounding box center [329, 119] width 72 height 30
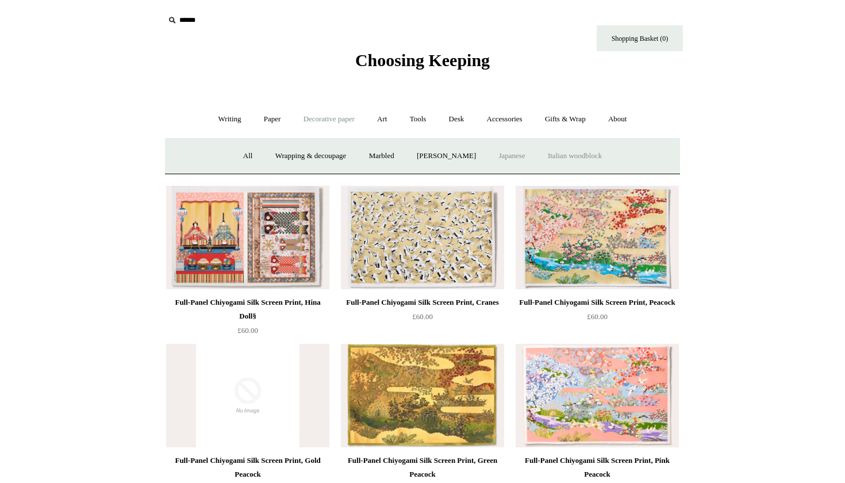
click at [593, 153] on link "Italian woodblock" at bounding box center [574, 156] width 75 height 30
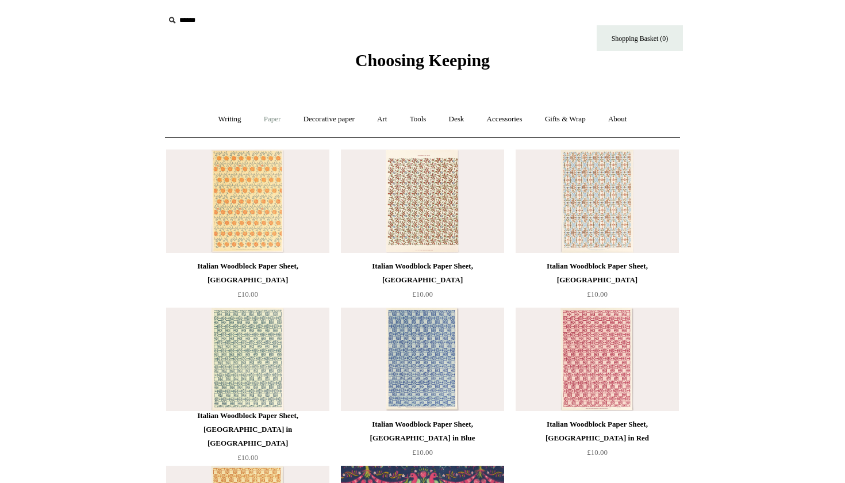
click at [272, 114] on link "Paper +" at bounding box center [272, 119] width 38 height 30
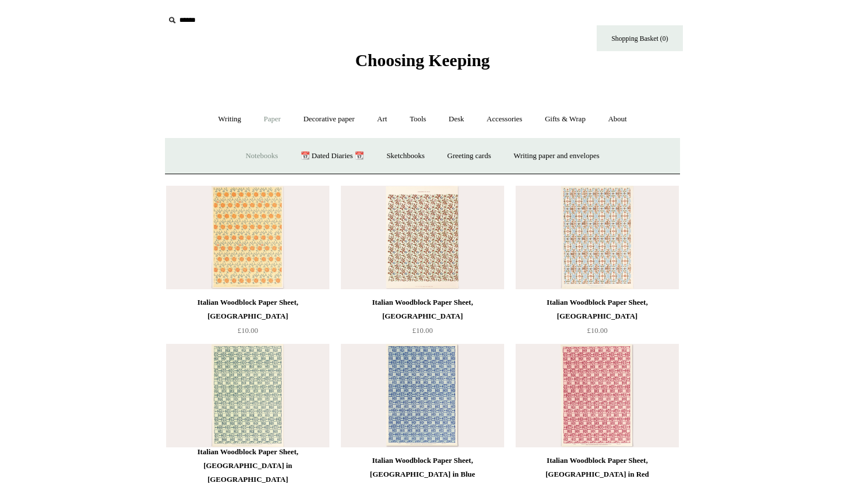
click at [247, 152] on link "Notebooks +" at bounding box center [261, 156] width 53 height 30
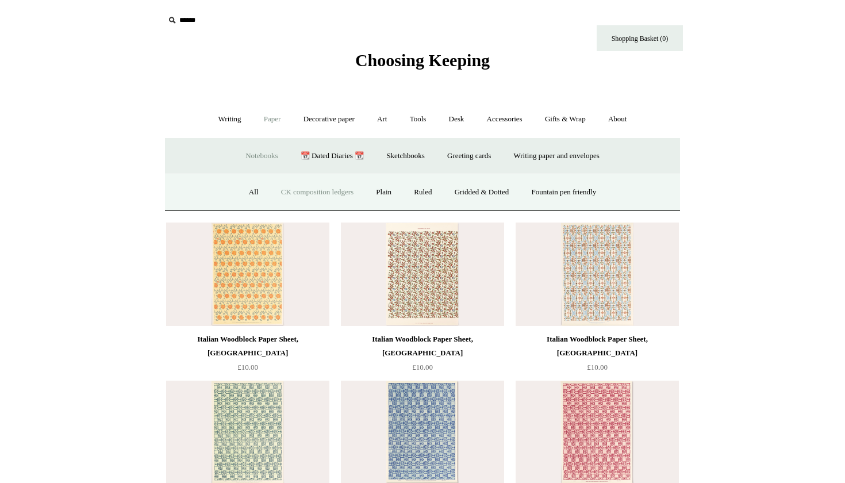
click at [342, 190] on link "CK composition ledgers" at bounding box center [317, 192] width 93 height 30
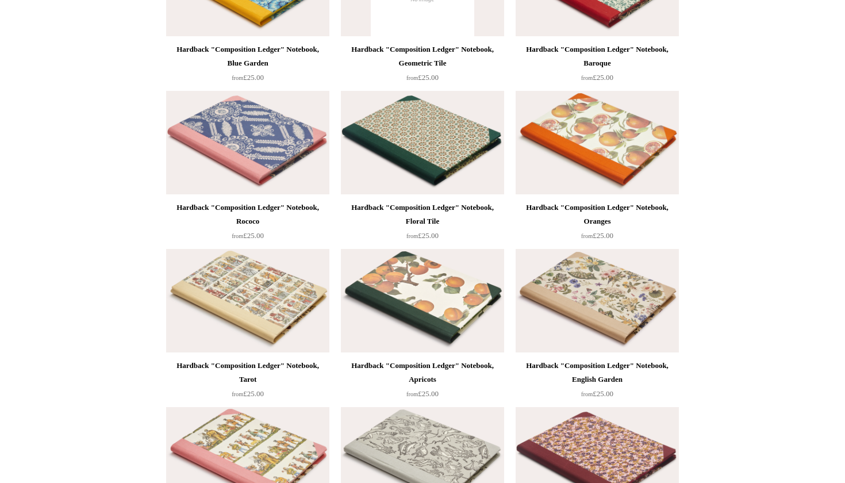
scroll to position [395, 0]
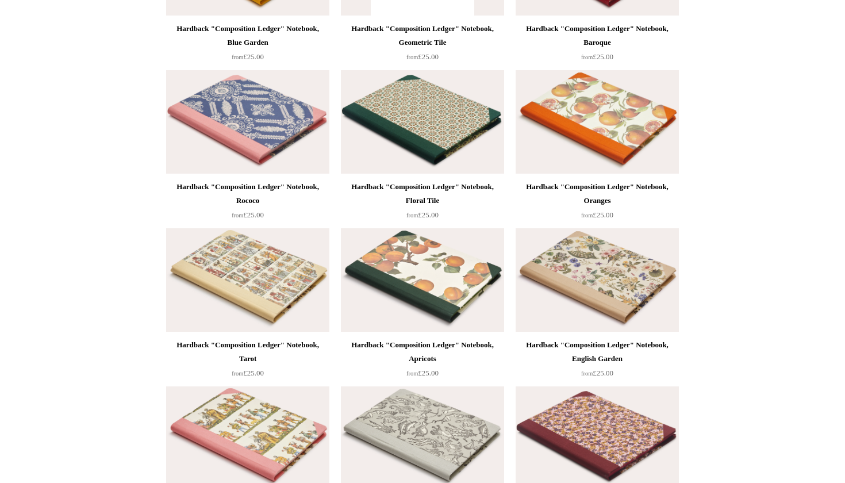
click at [587, 290] on img at bounding box center [596, 279] width 163 height 103
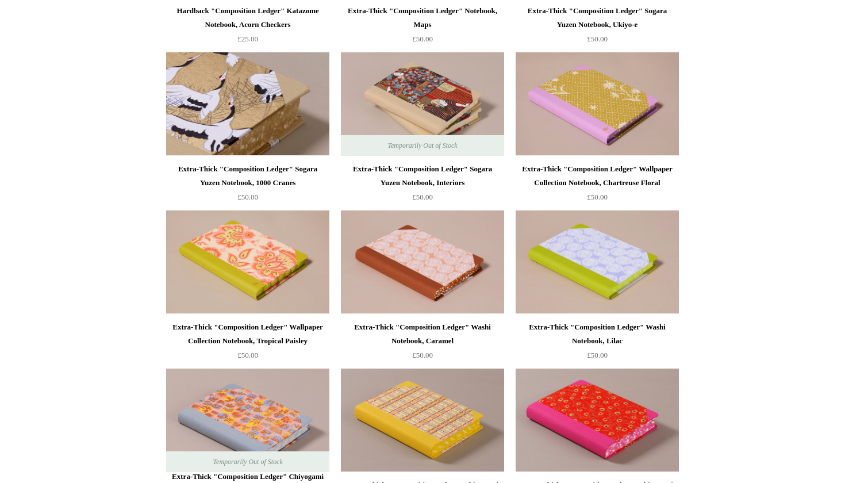
scroll to position [1549, 0]
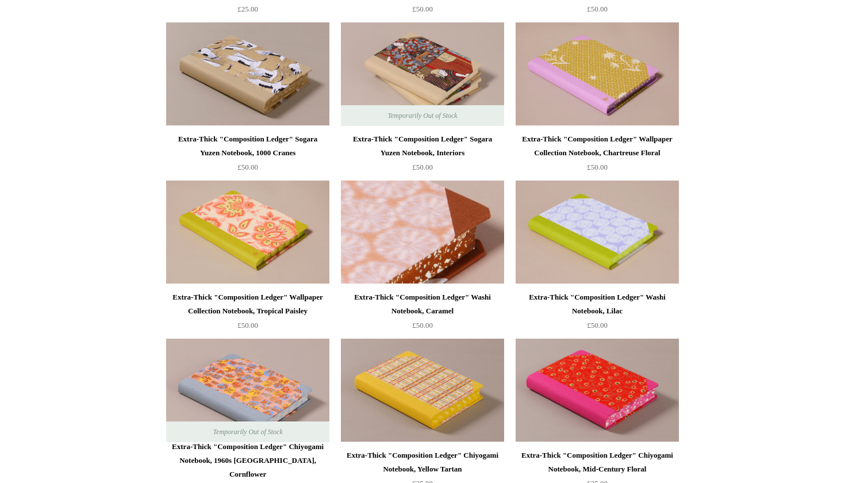
click at [402, 230] on img at bounding box center [422, 231] width 163 height 103
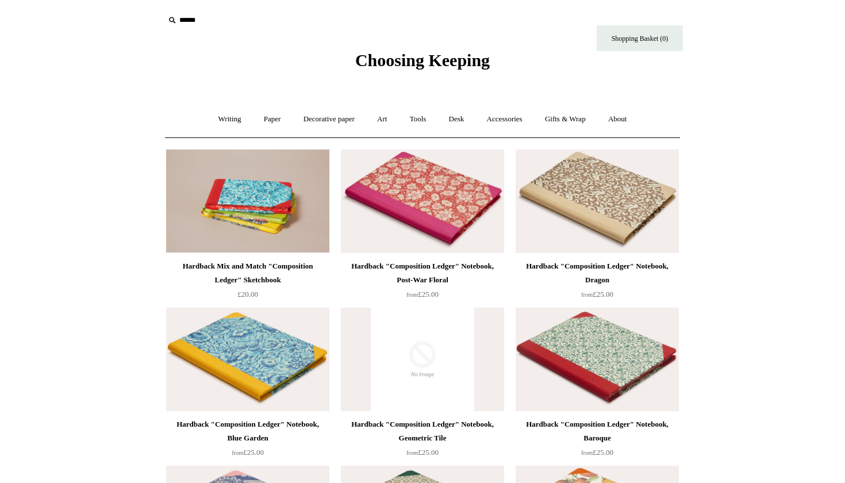
scroll to position [0, 0]
click at [273, 119] on link "Paper +" at bounding box center [272, 119] width 38 height 30
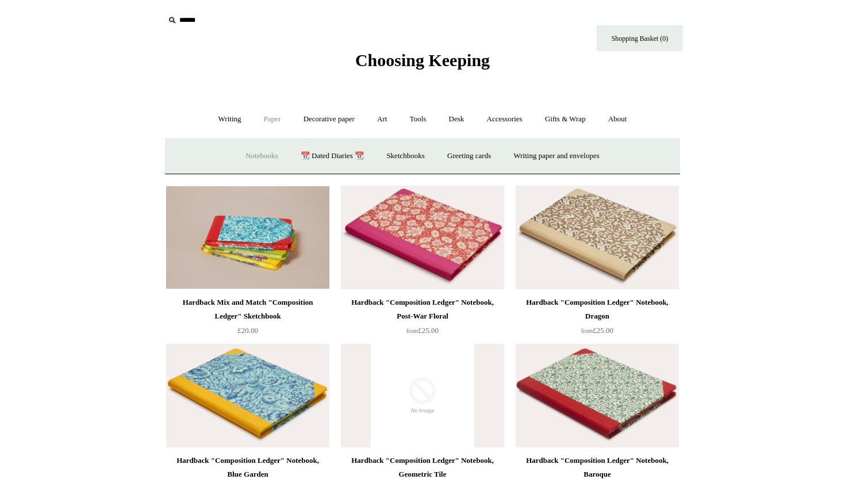
click at [250, 160] on link "Notebooks +" at bounding box center [261, 156] width 53 height 30
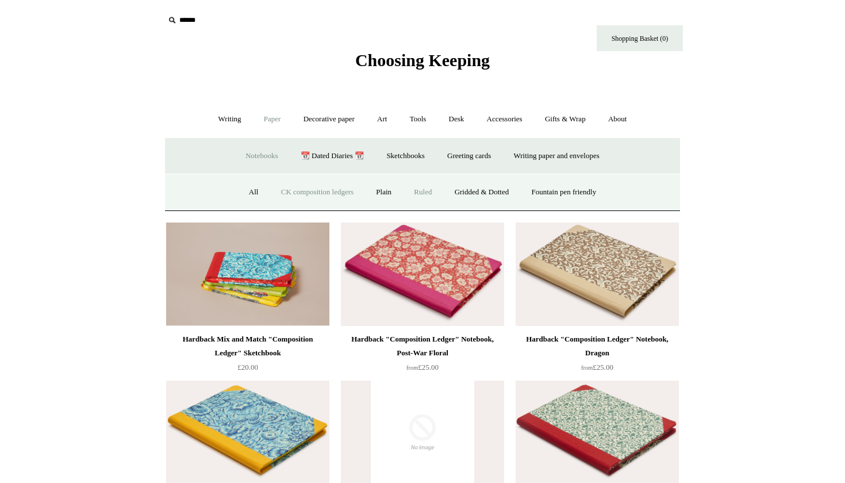
click at [414, 191] on link "Ruled" at bounding box center [422, 192] width 38 height 30
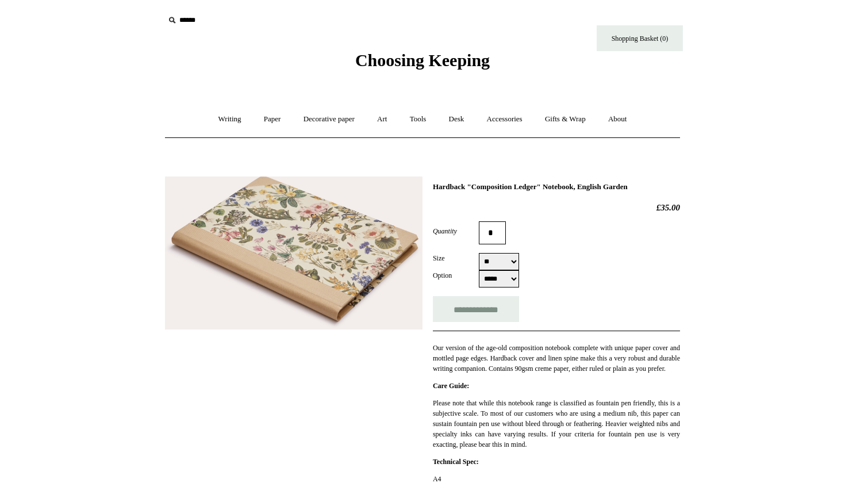
select select "**"
select select "*****"
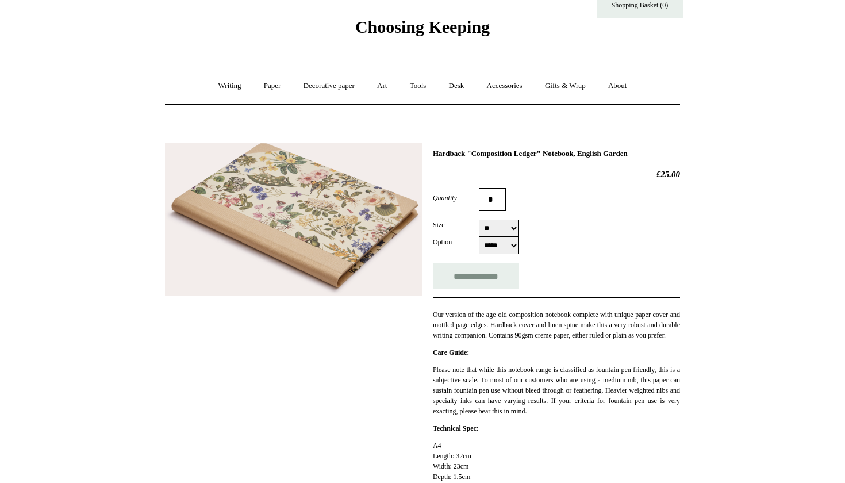
scroll to position [47, 0]
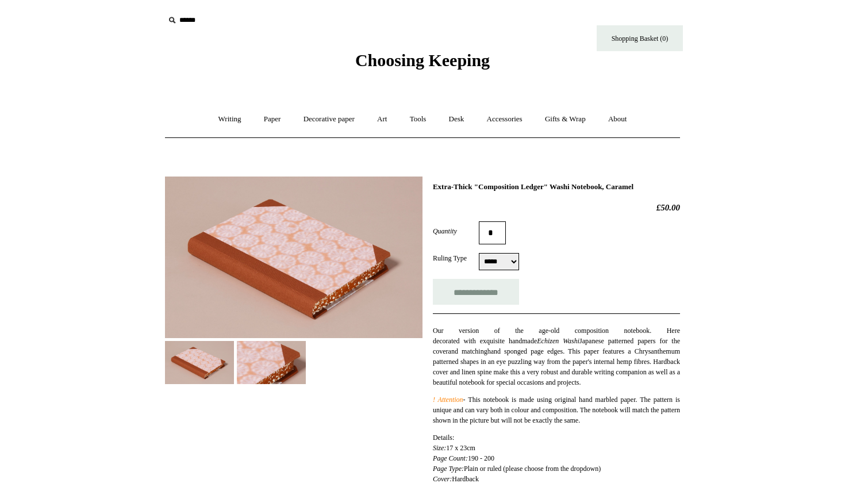
click at [295, 372] on img at bounding box center [271, 362] width 69 height 43
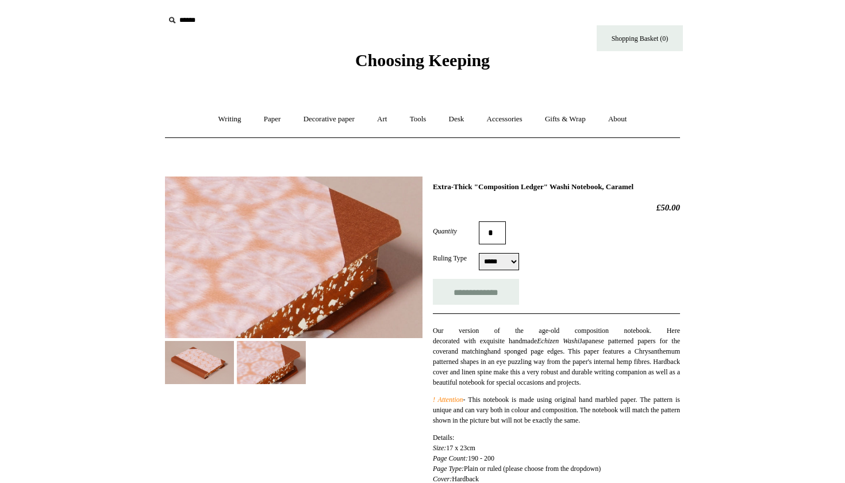
click at [210, 365] on img at bounding box center [199, 362] width 69 height 43
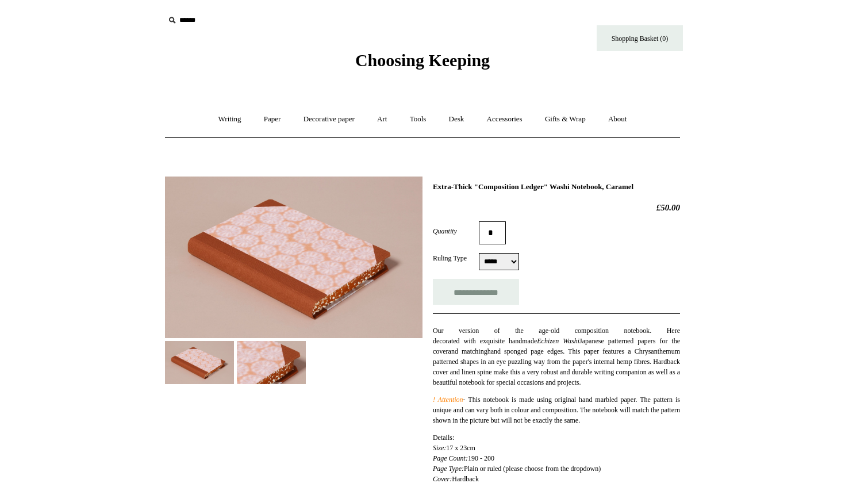
select select "*****"
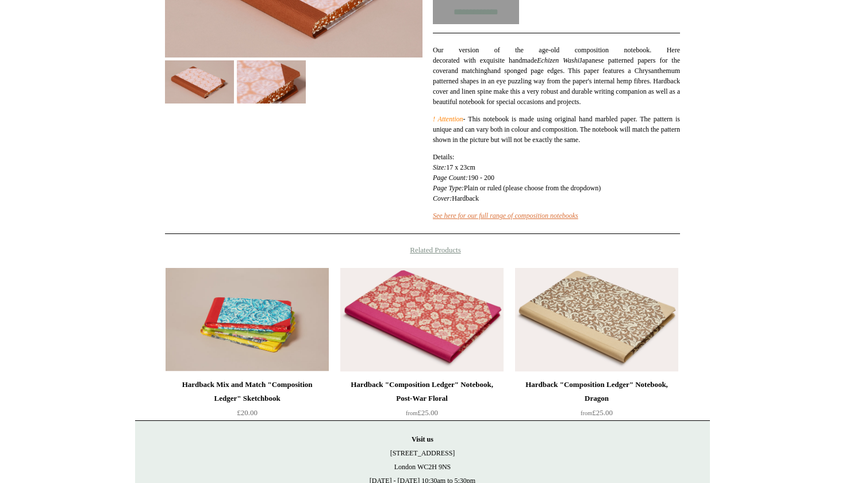
scroll to position [300, 0]
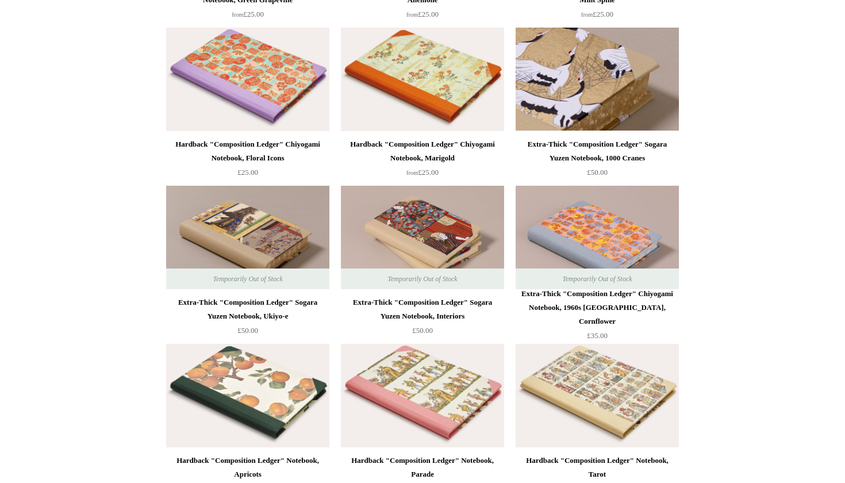
scroll to position [1955, 0]
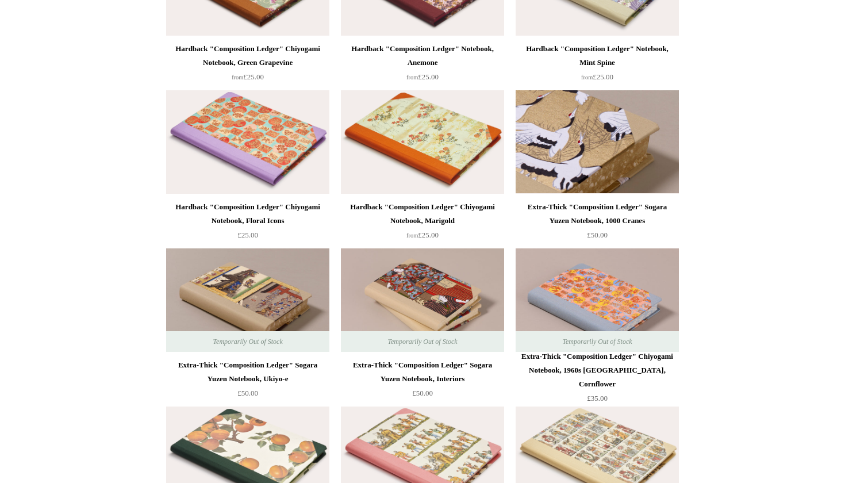
click at [562, 146] on img at bounding box center [596, 141] width 163 height 103
